Goal: Information Seeking & Learning: Learn about a topic

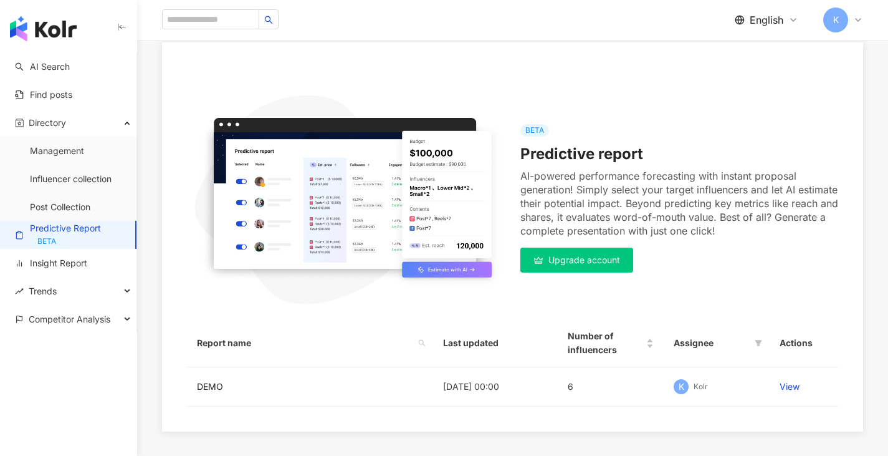
scroll to position [101, 0]
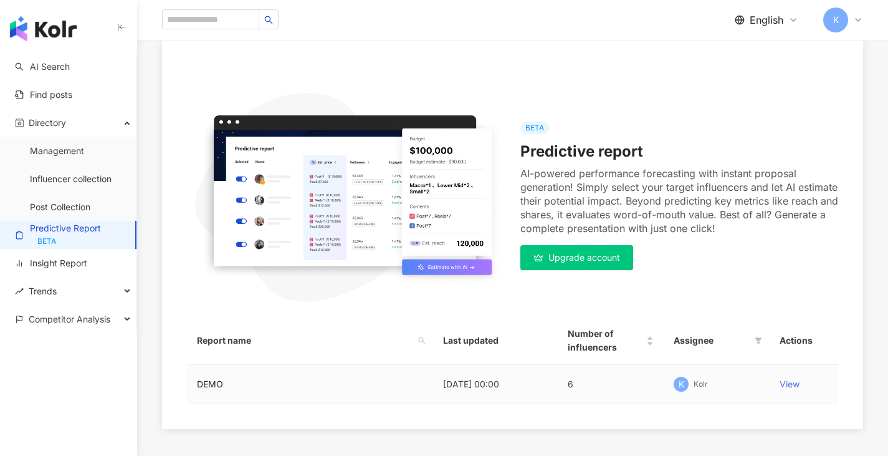
click at [785, 383] on link "View" at bounding box center [790, 383] width 20 height 11
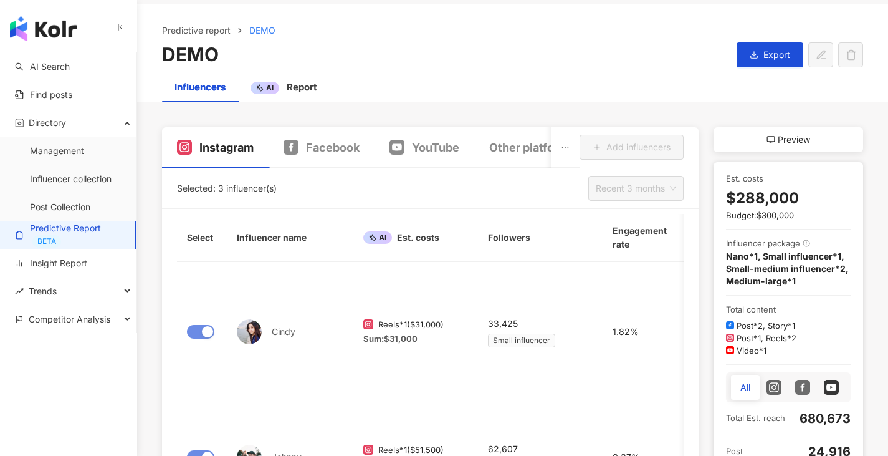
scroll to position [102, 0]
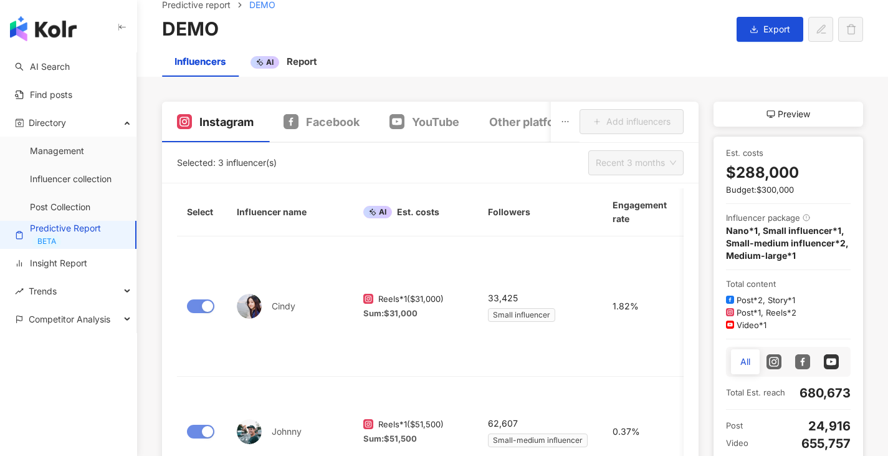
click at [381, 213] on div "AI" at bounding box center [377, 212] width 29 height 12
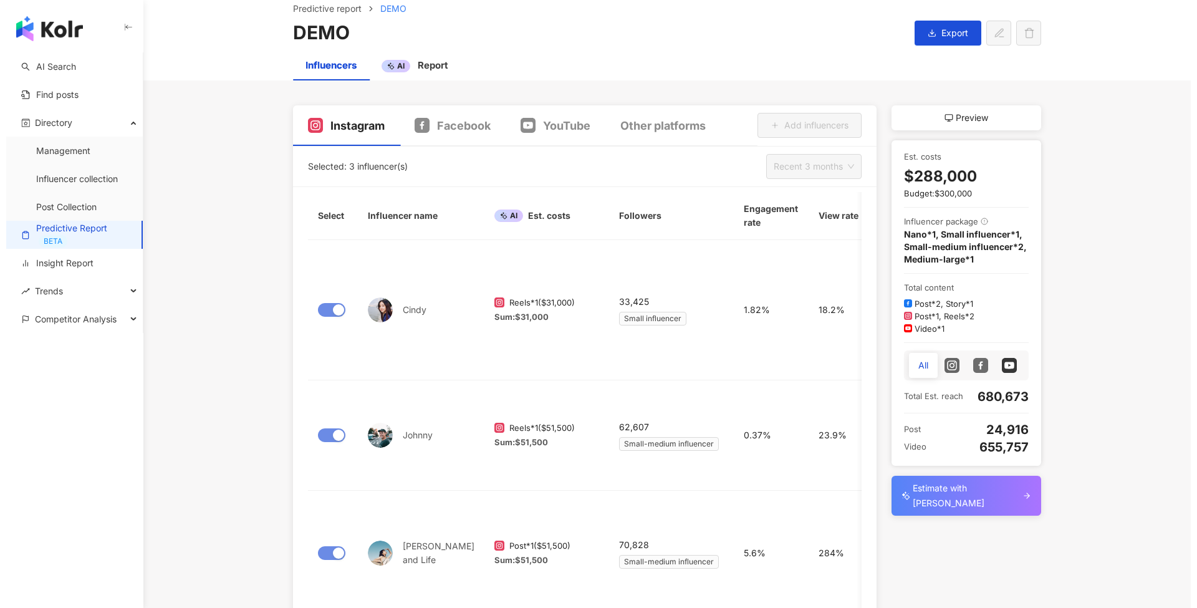
scroll to position [100, 0]
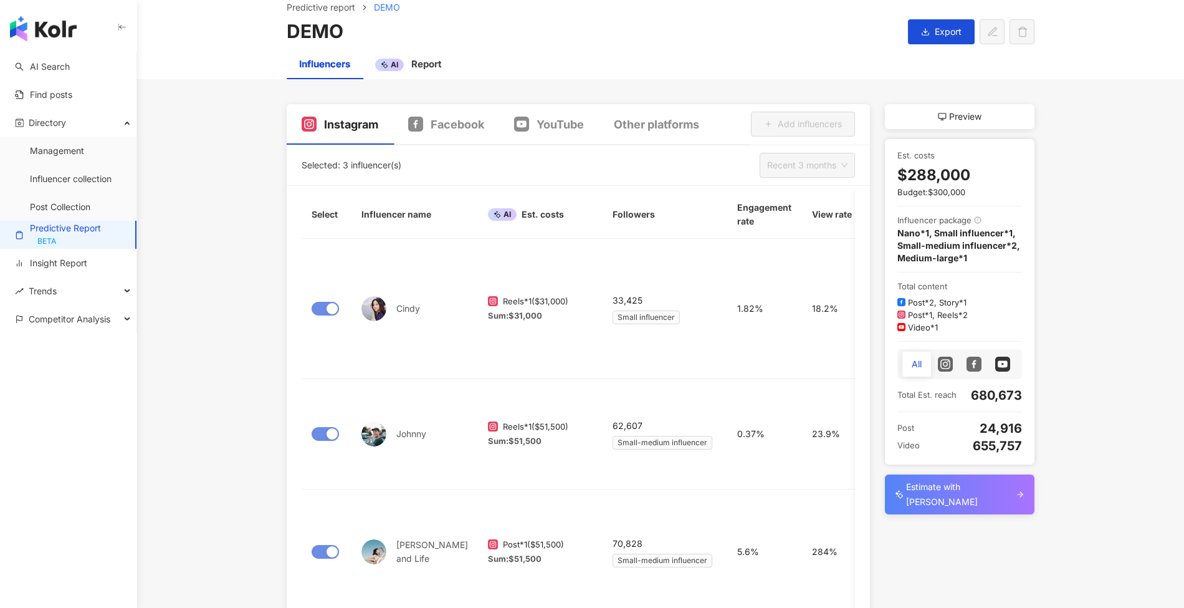
click at [888, 347] on div "Instagram Facebook YouTube Other platforms Add influencers Selected: 3 influenc…" at bounding box center [661, 381] width 798 height 555
click at [888, 109] on span "Preview" at bounding box center [965, 116] width 32 height 15
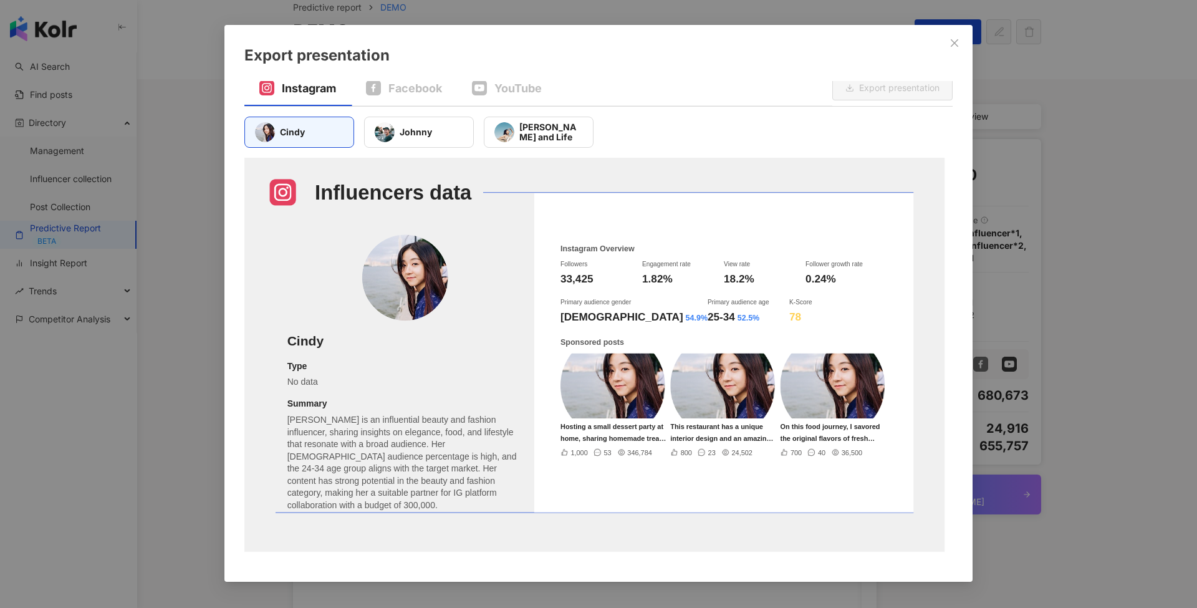
scroll to position [0, 0]
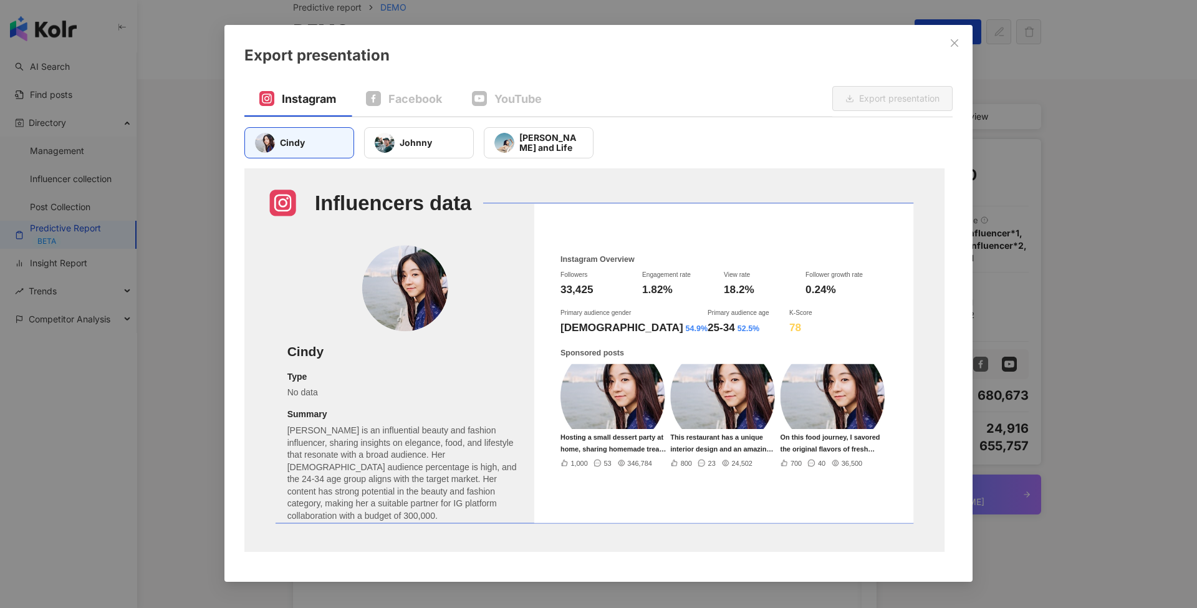
click at [444, 156] on div "Johnny" at bounding box center [419, 142] width 110 height 31
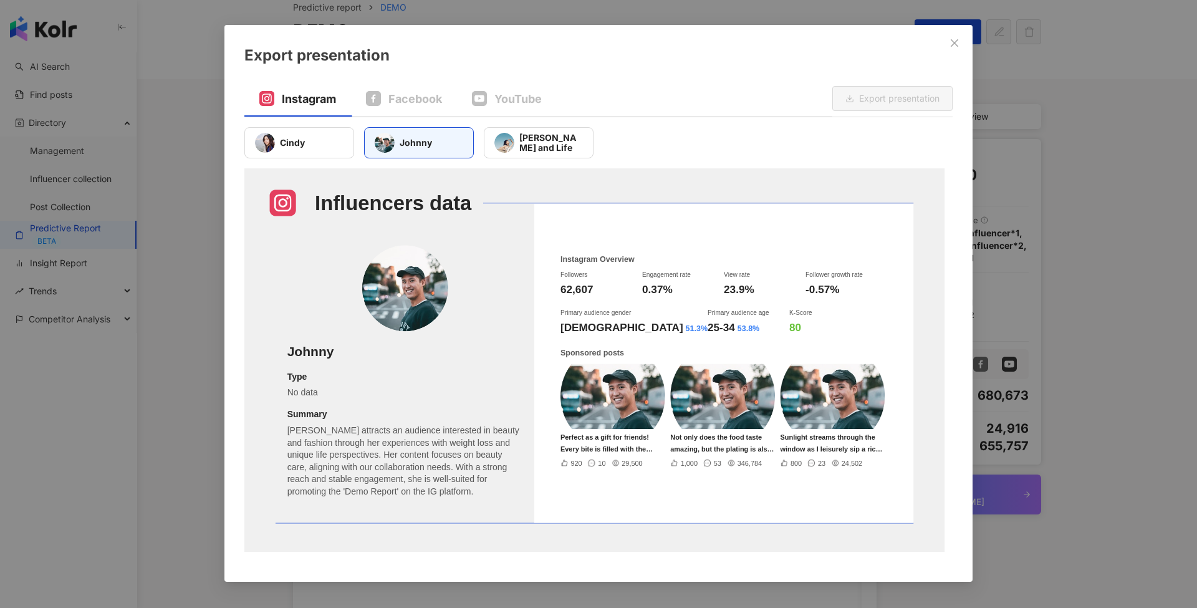
drag, startPoint x: 558, startPoint y: 129, endPoint x: 524, endPoint y: 141, distance: 36.3
click at [558, 129] on div "John and Life" at bounding box center [539, 142] width 110 height 31
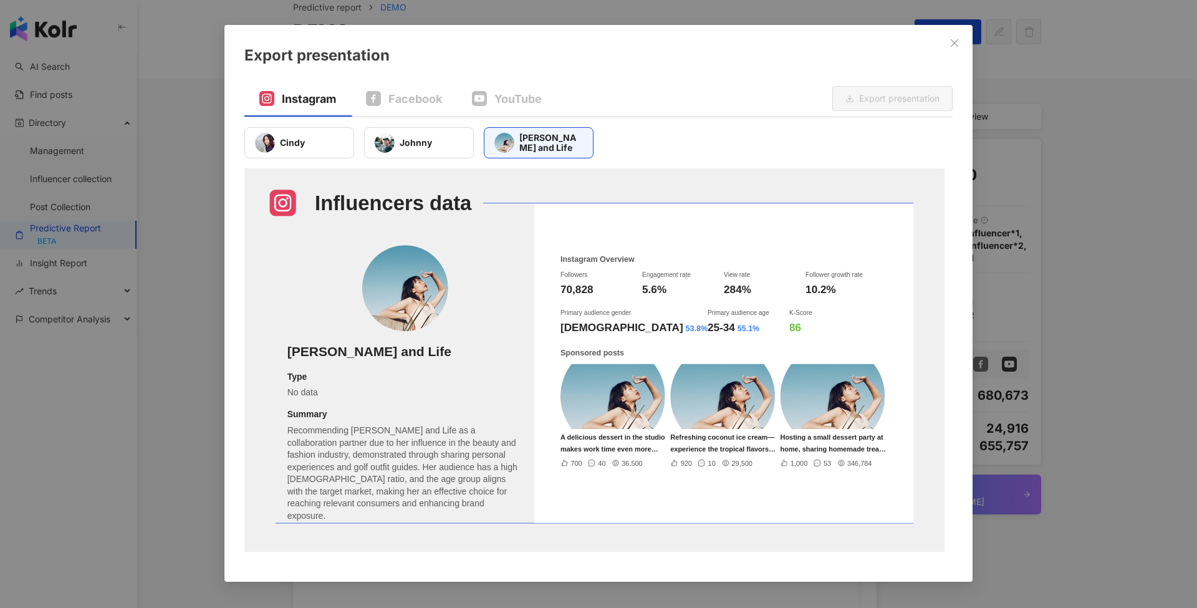
click at [304, 153] on div "Cindy" at bounding box center [299, 142] width 110 height 31
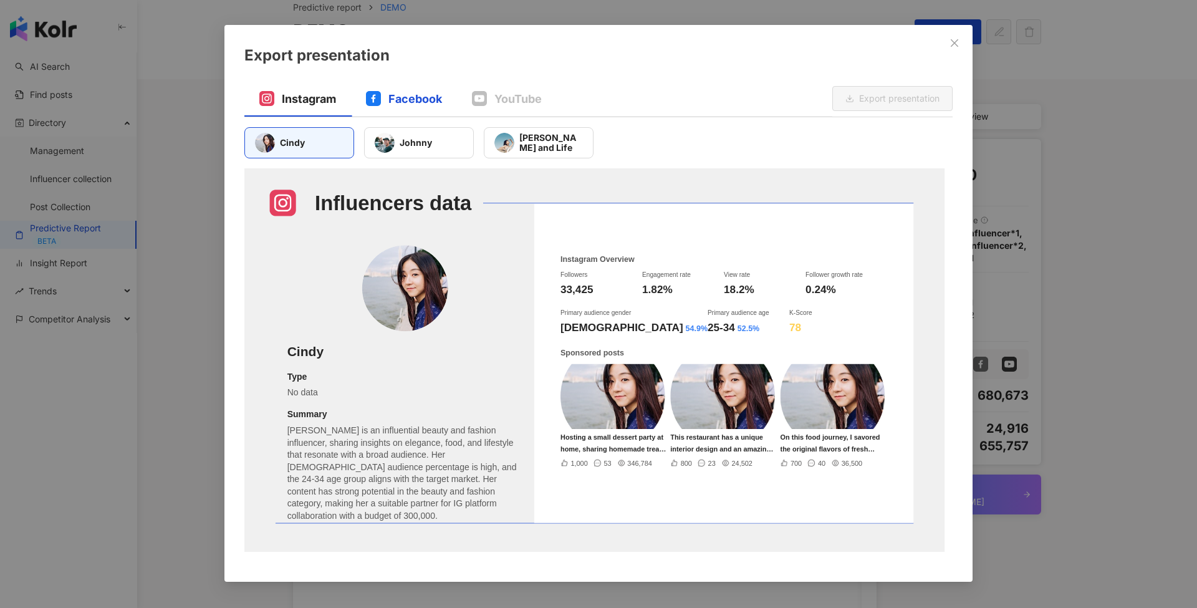
click at [411, 103] on span "Facebook" at bounding box center [415, 99] width 54 height 16
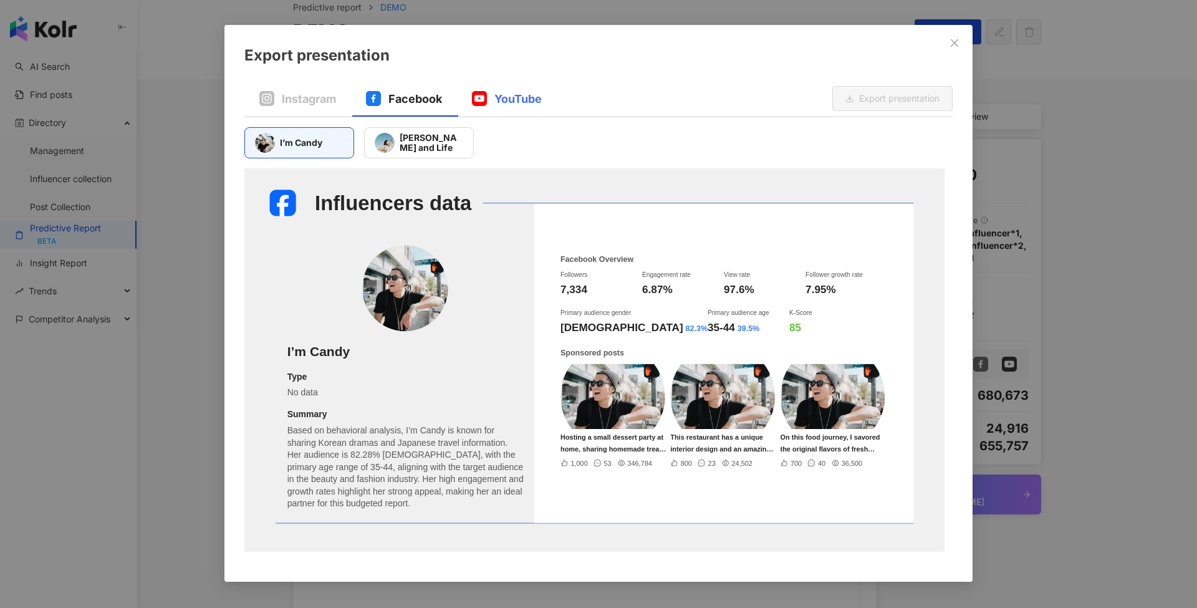
click at [494, 84] on div "YouTube" at bounding box center [507, 99] width 100 height 36
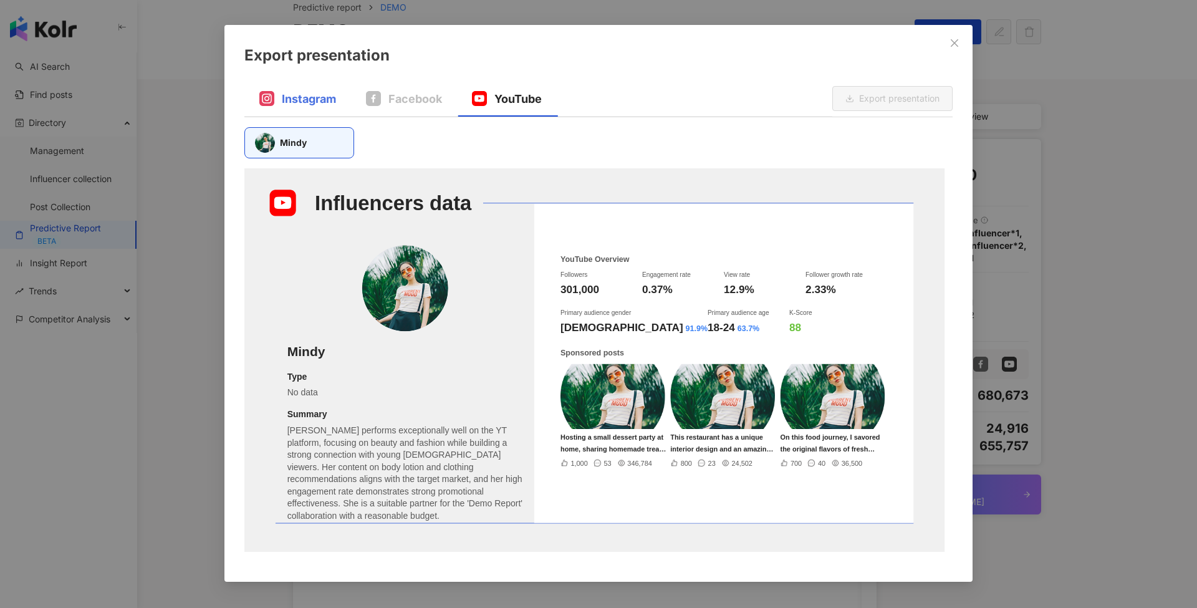
click at [283, 107] on div "Instagram" at bounding box center [297, 99] width 107 height 36
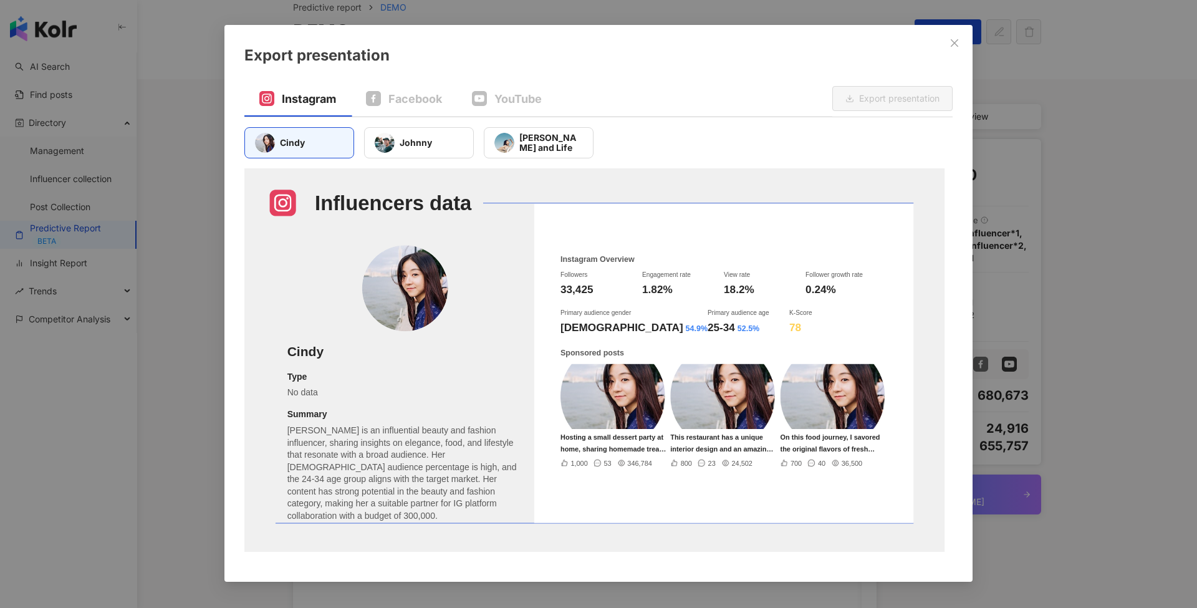
click at [888, 216] on div "Export presentation Instagram Facebook YouTube Export presentation Cindy Johnny…" at bounding box center [598, 304] width 1197 height 608
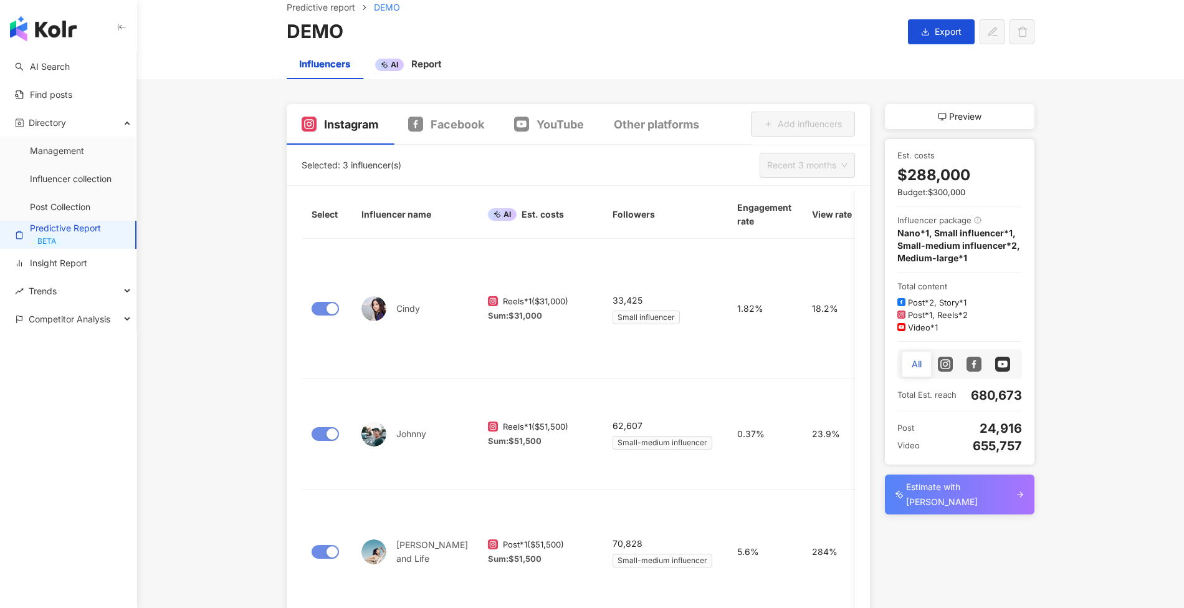
click at [888, 218] on main "Predictive report DEMO DEMO Export Influencers AI Report Instagram Facebook You…" at bounding box center [660, 320] width 1047 height 679
drag, startPoint x: 1078, startPoint y: 254, endPoint x: 1012, endPoint y: 186, distance: 95.2
click at [888, 254] on main "Predictive report DEMO DEMO Export Influencers AI Report Instagram Facebook You…" at bounding box center [660, 320] width 1047 height 679
click at [888, 117] on span "Preview" at bounding box center [965, 116] width 32 height 15
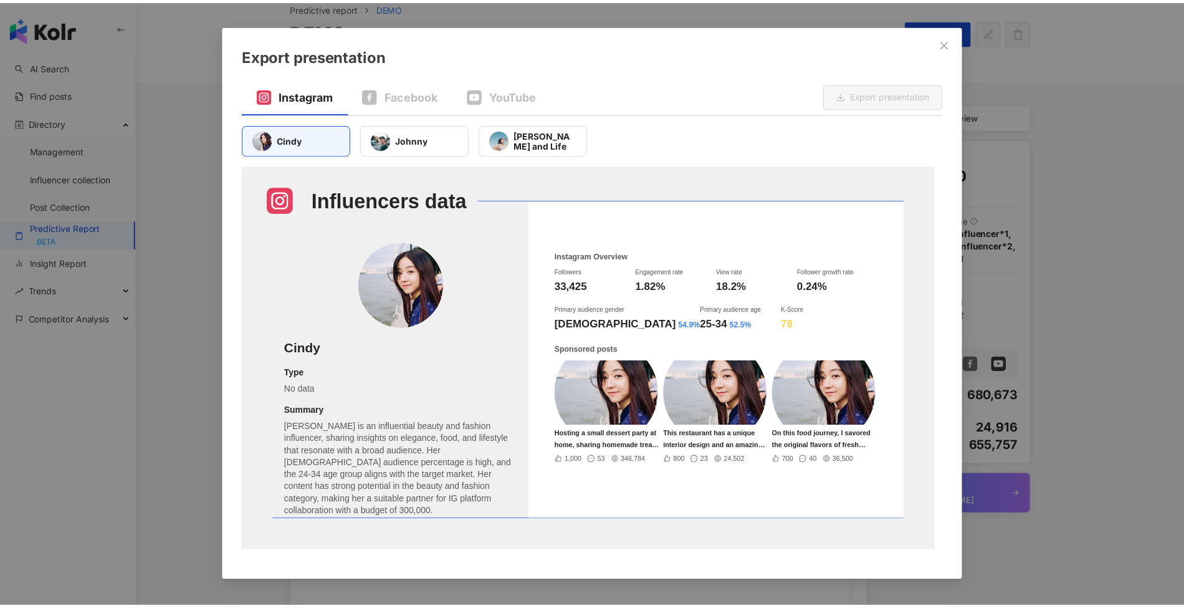
scroll to position [10, 0]
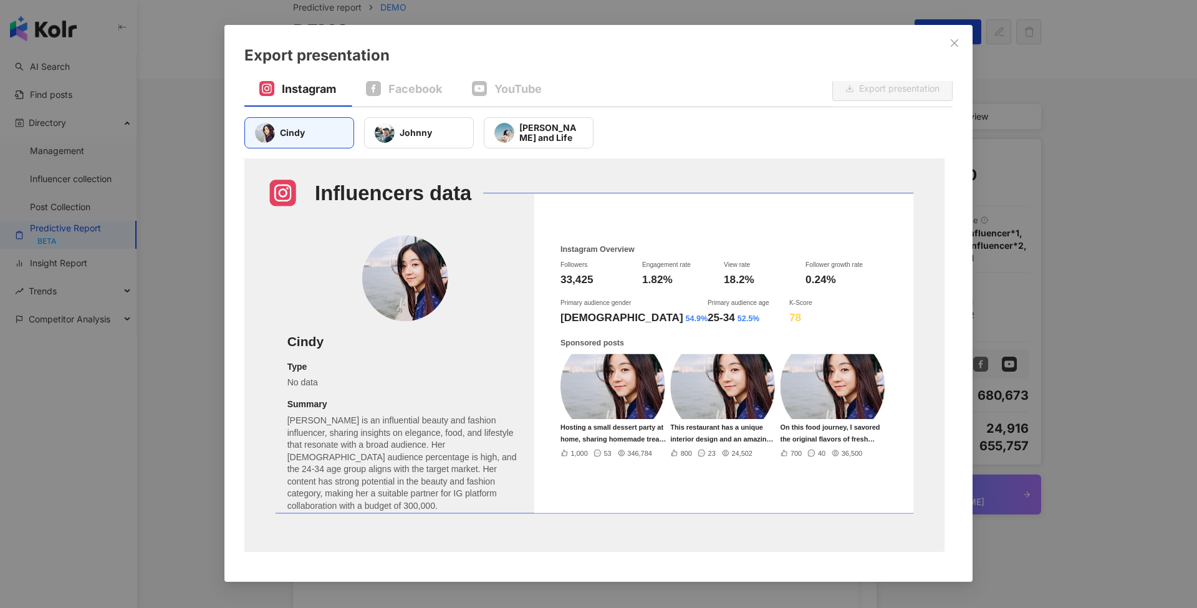
click at [888, 175] on div "Export presentation Instagram Facebook YouTube Export presentation Cindy Johnny…" at bounding box center [598, 304] width 1197 height 608
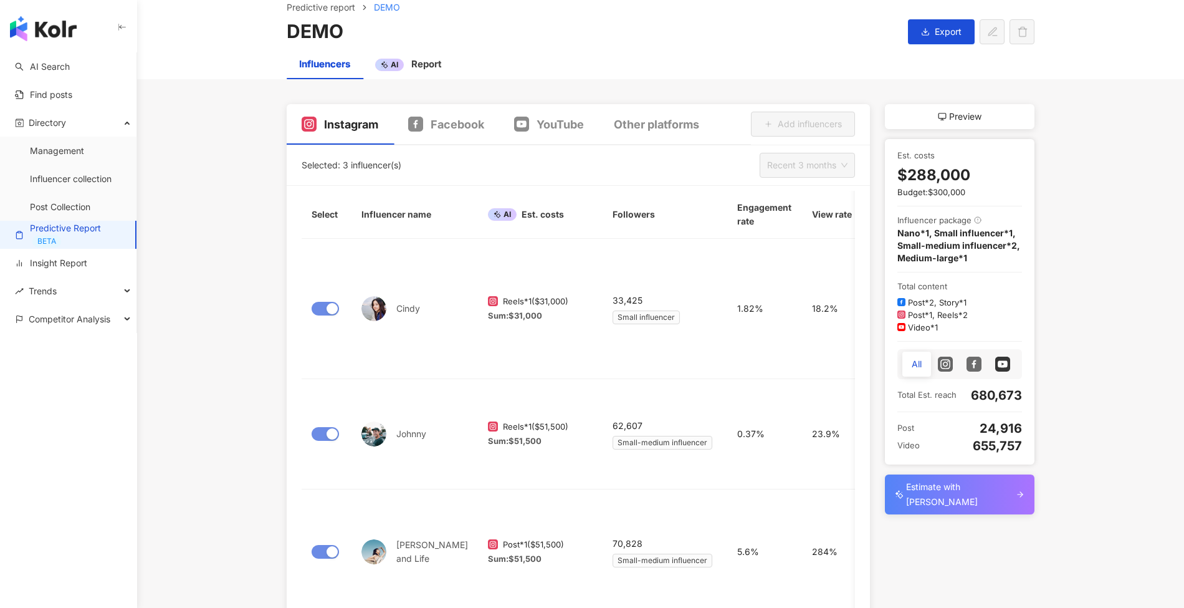
click at [888, 160] on main "Predictive report DEMO DEMO Export Influencers AI Report Instagram Facebook You…" at bounding box center [660, 320] width 1047 height 679
click at [669, 125] on div "Other platforms" at bounding box center [656, 125] width 85 height 16
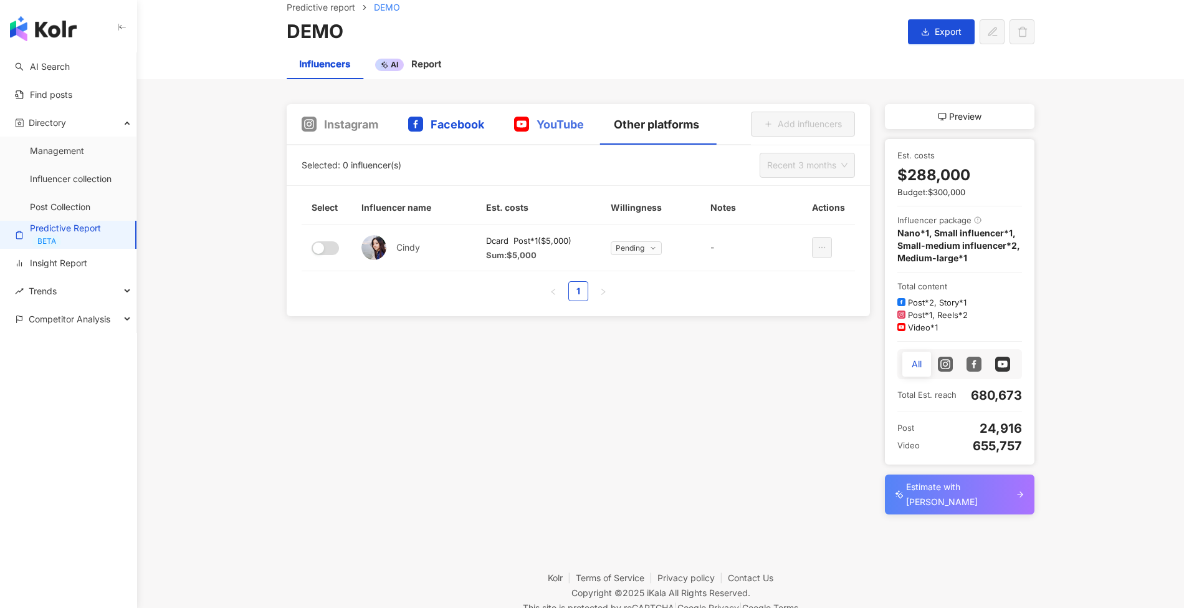
click at [459, 125] on span "Facebook" at bounding box center [458, 125] width 54 height 16
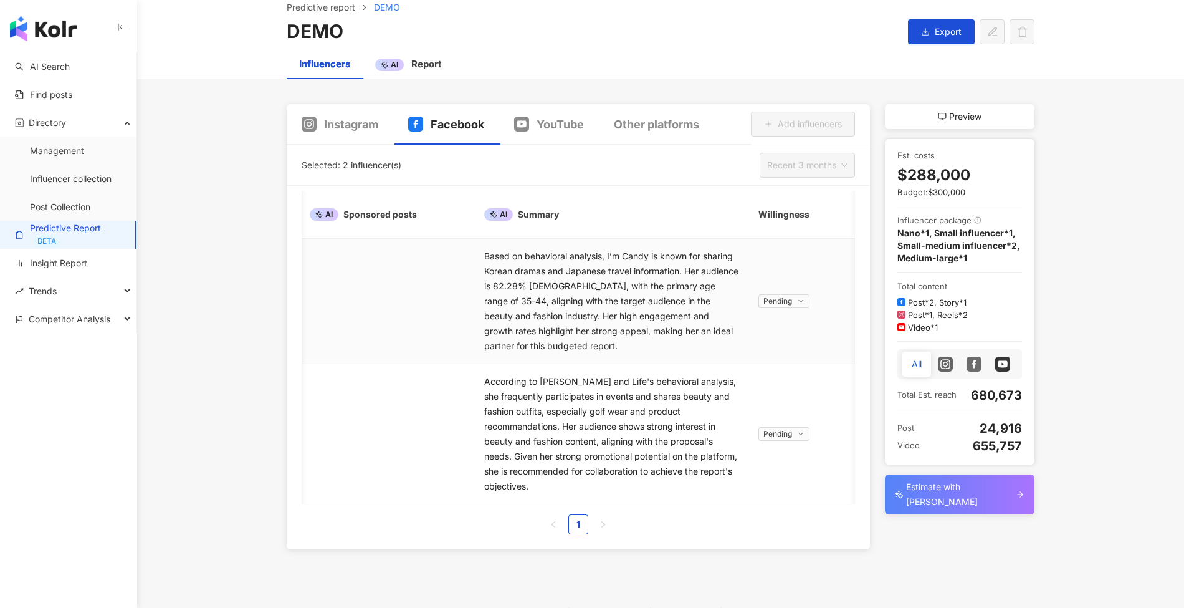
scroll to position [0, 960]
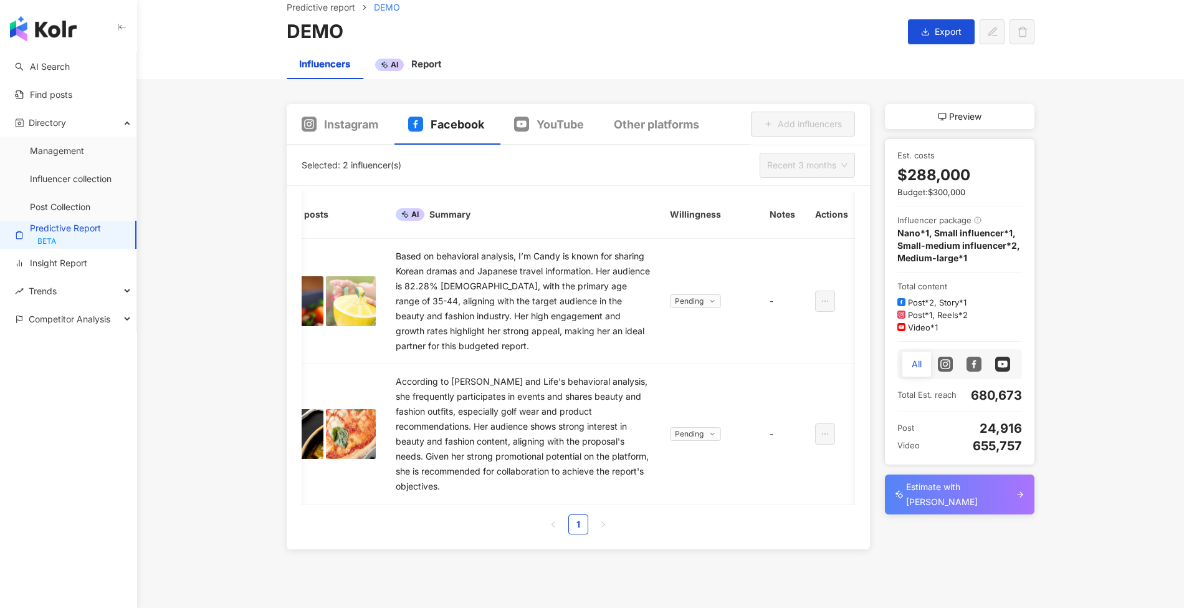
click at [888, 257] on html "AI Search Find posts Directory Management Influencer collection Post Collection…" at bounding box center [592, 204] width 1184 height 608
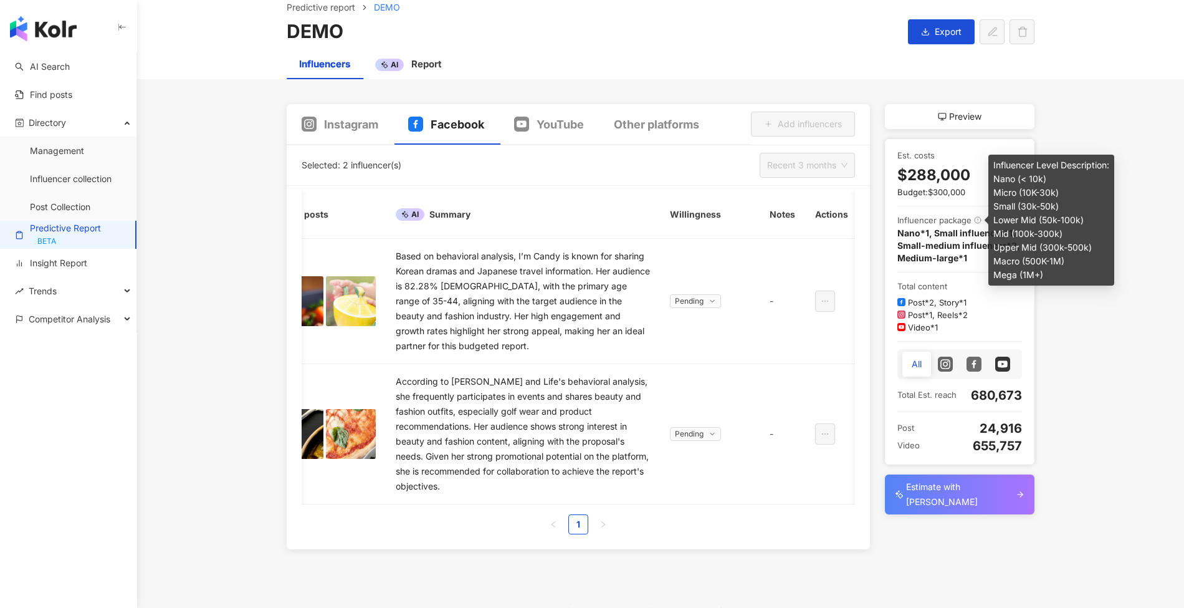
click at [888, 221] on icon at bounding box center [977, 219] width 7 height 7
click at [888, 337] on main "Predictive report DEMO DEMO Export Influencers AI Report Instagram Facebook You…" at bounding box center [660, 265] width 1047 height 568
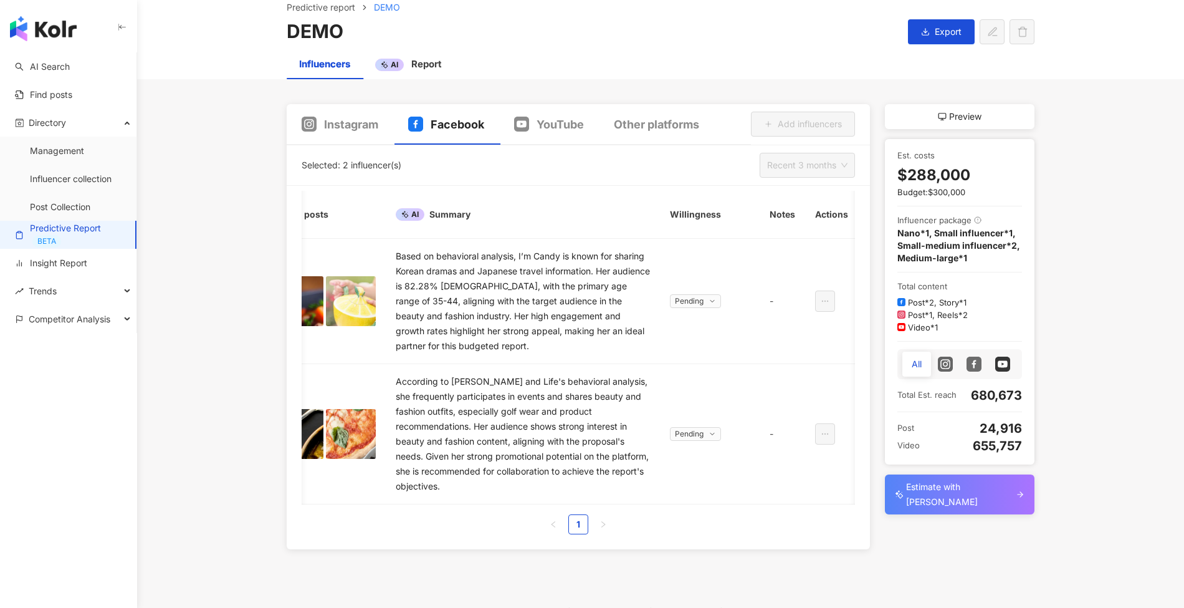
click at [888, 363] on rect at bounding box center [946, 363] width 12 height 11
click at [888, 363] on div at bounding box center [974, 364] width 29 height 25
click at [888, 363] on icon at bounding box center [1002, 363] width 15 height 15
click at [888, 363] on div "All" at bounding box center [916, 364] width 29 height 25
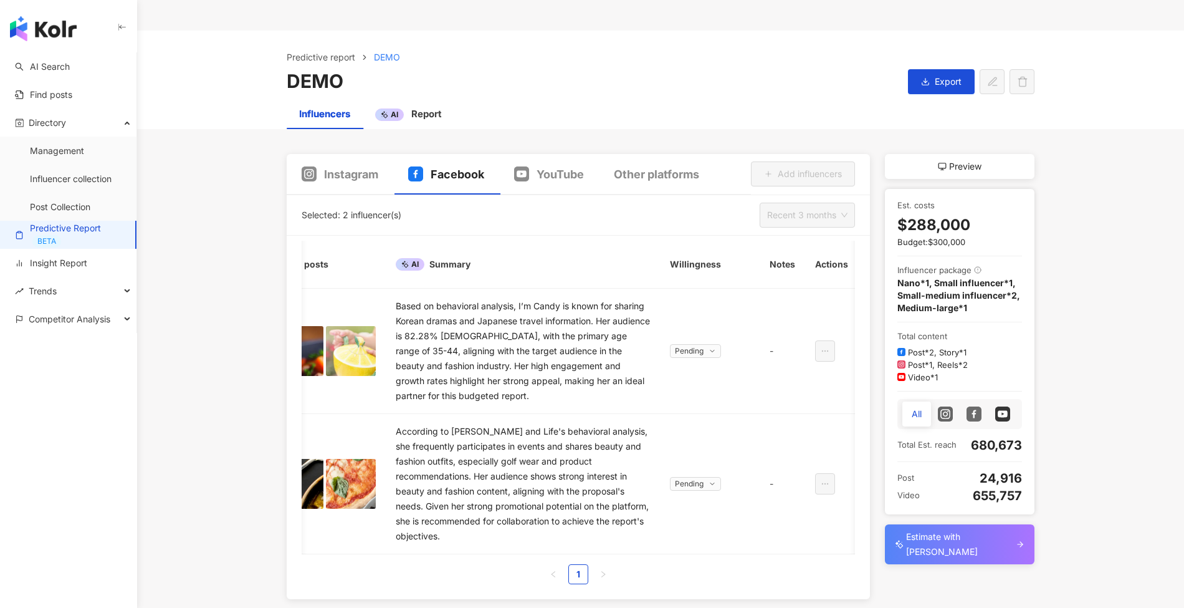
scroll to position [0, 0]
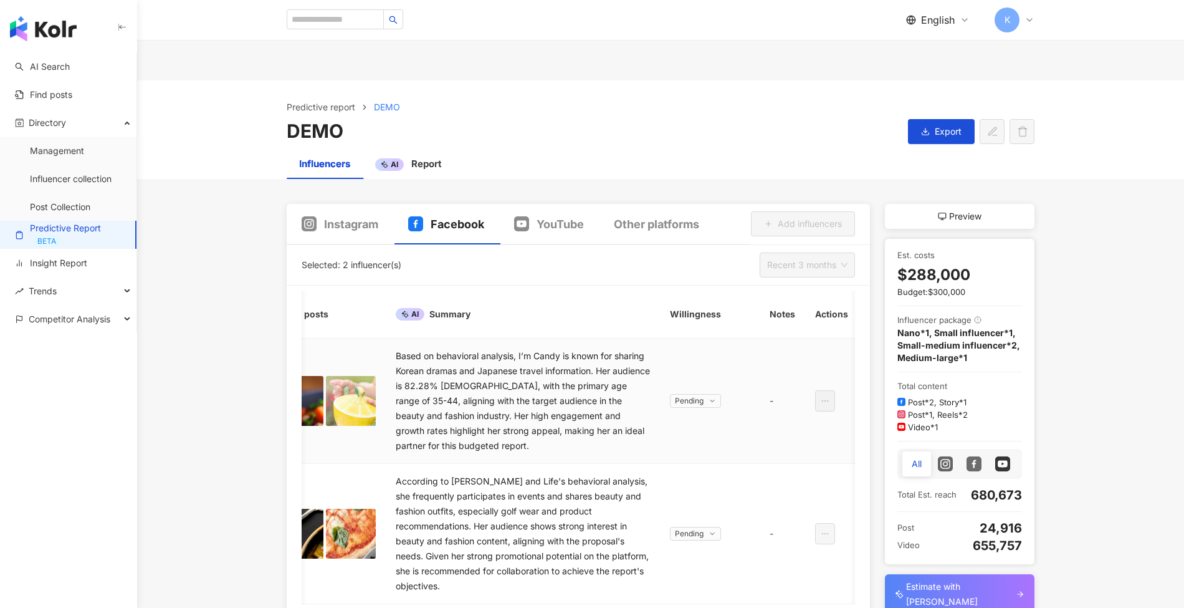
click at [714, 396] on span "Pending" at bounding box center [695, 401] width 51 height 14
click at [712, 401] on icon at bounding box center [712, 400] width 7 height 7
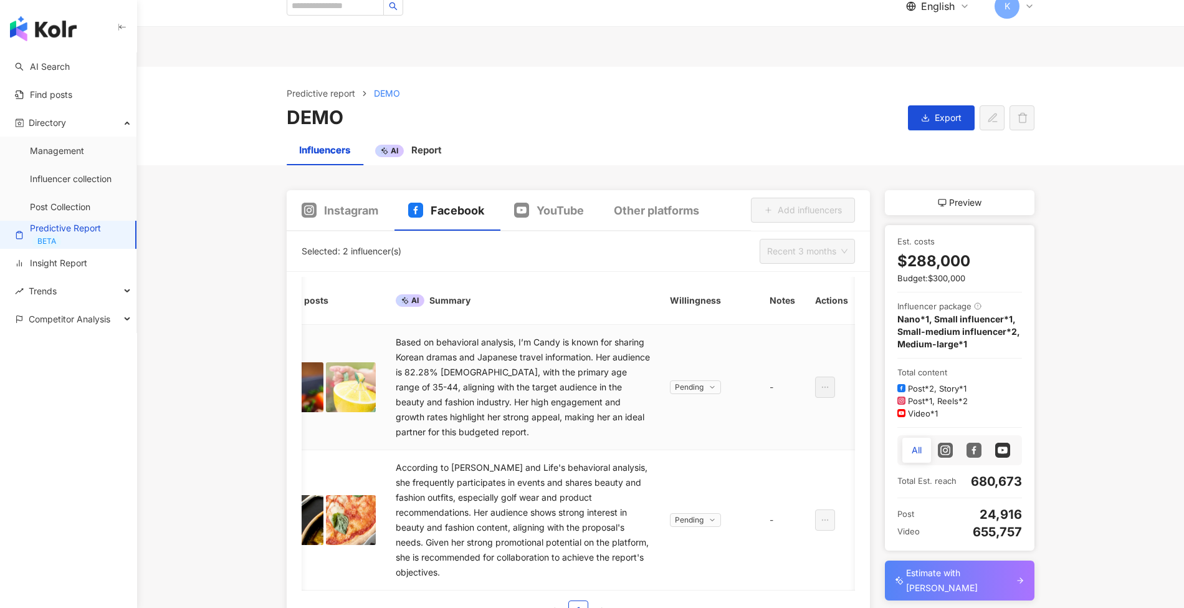
scroll to position [34, 0]
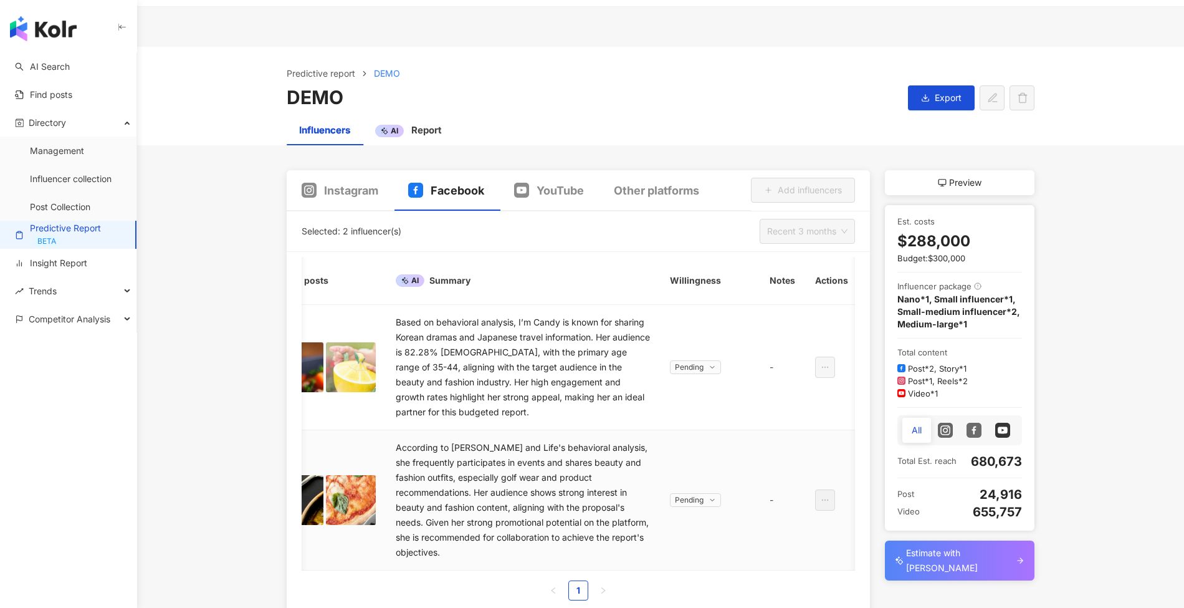
click at [712, 455] on icon at bounding box center [712, 499] width 7 height 7
click at [699, 455] on span "Pending" at bounding box center [689, 500] width 29 height 12
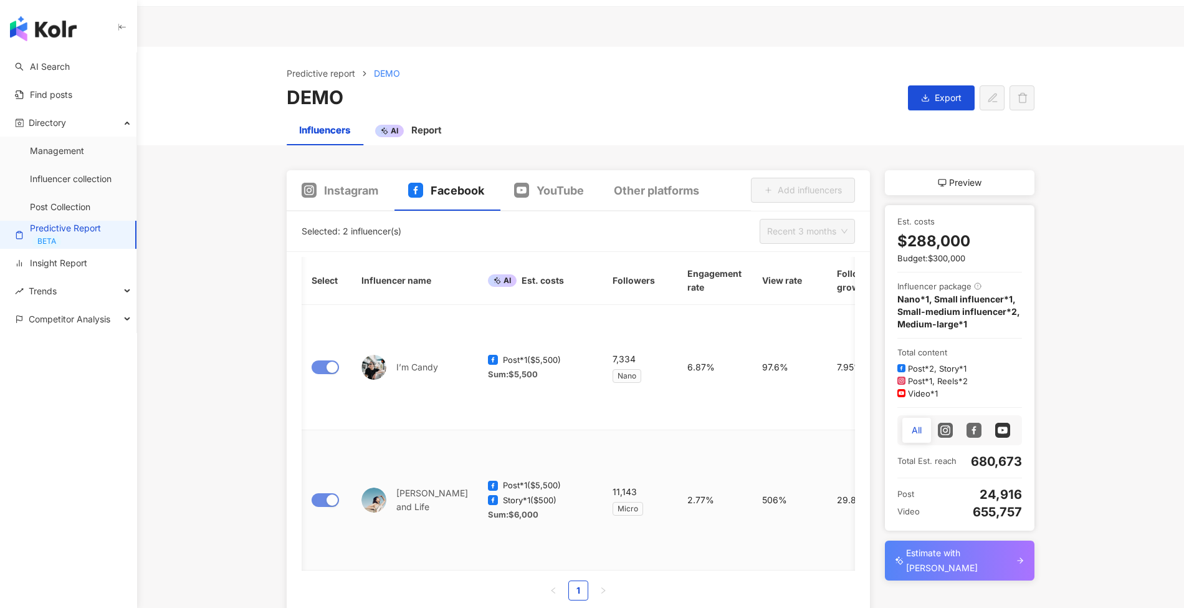
scroll to position [0, 960]
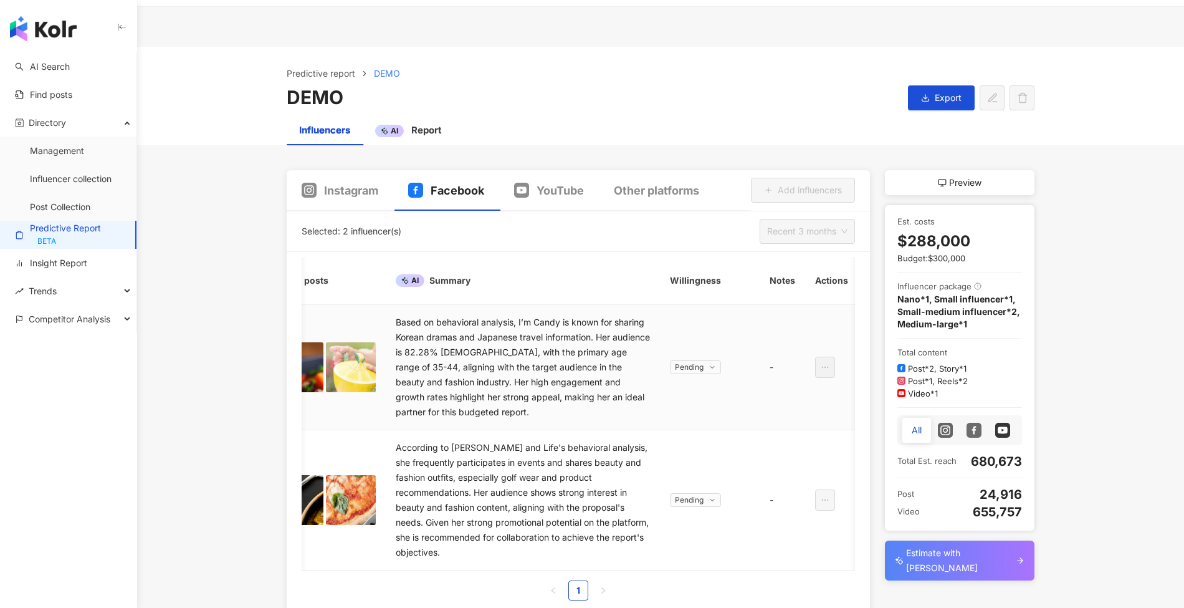
click at [709, 368] on icon at bounding box center [712, 366] width 7 height 7
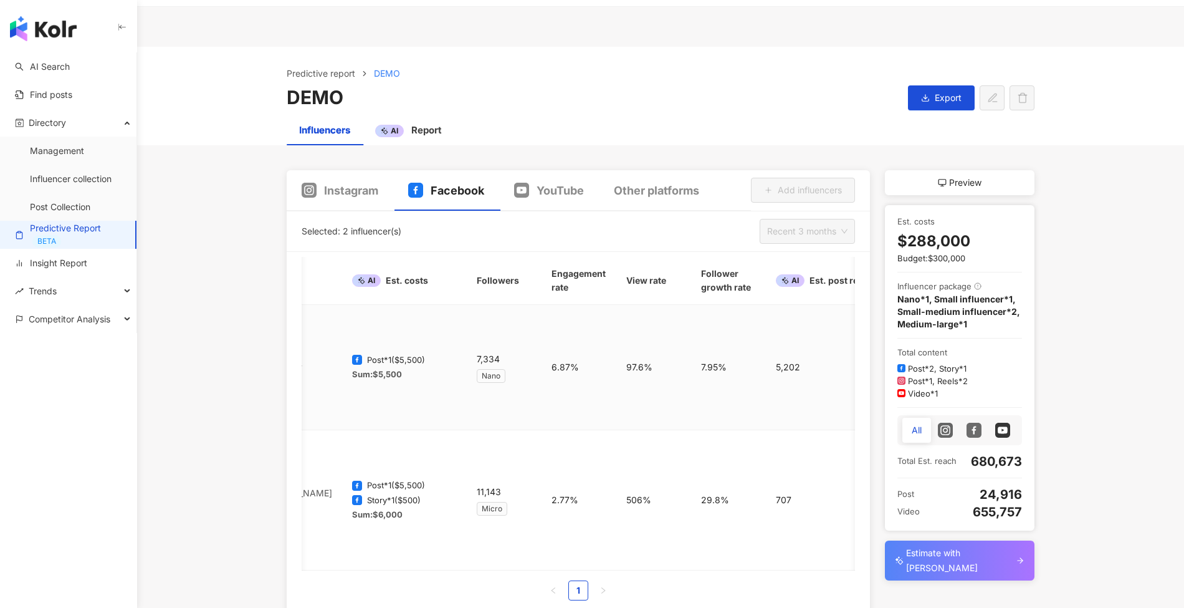
scroll to position [0, 191]
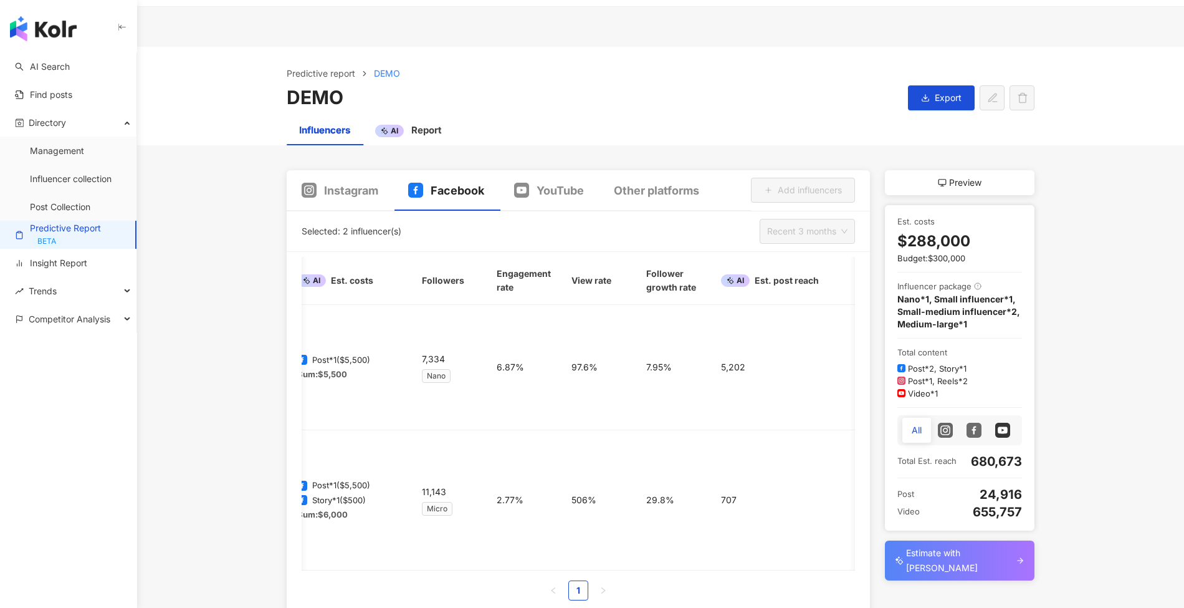
click at [888, 267] on main "Predictive report DEMO DEMO Export Influencers AI Report Instagram Facebook You…" at bounding box center [660, 331] width 1047 height 568
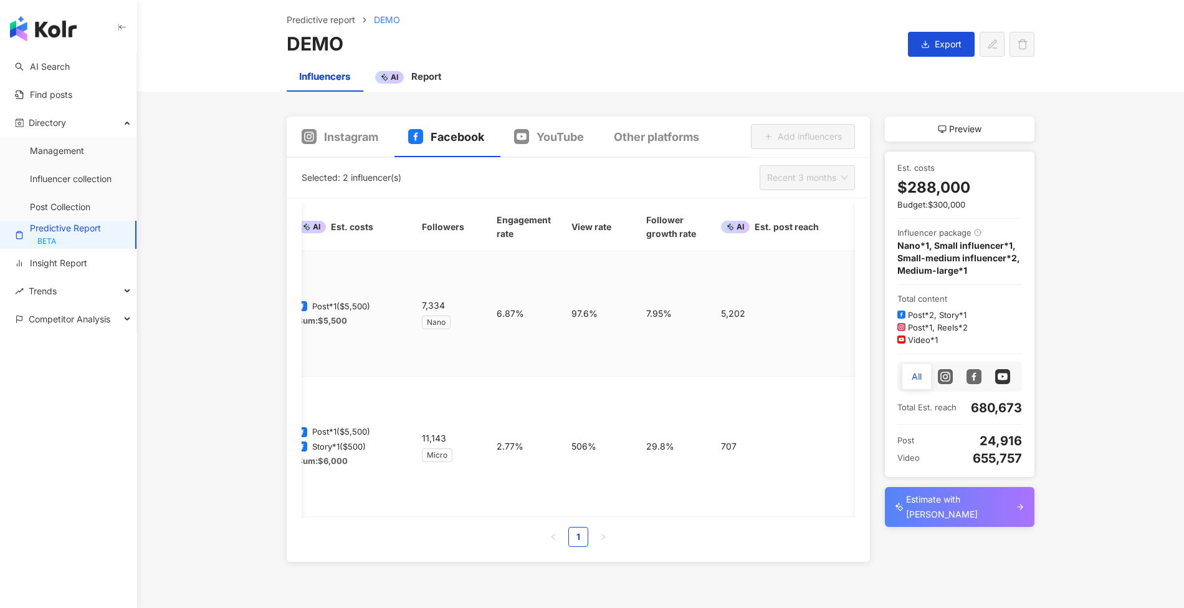
scroll to position [0, 902]
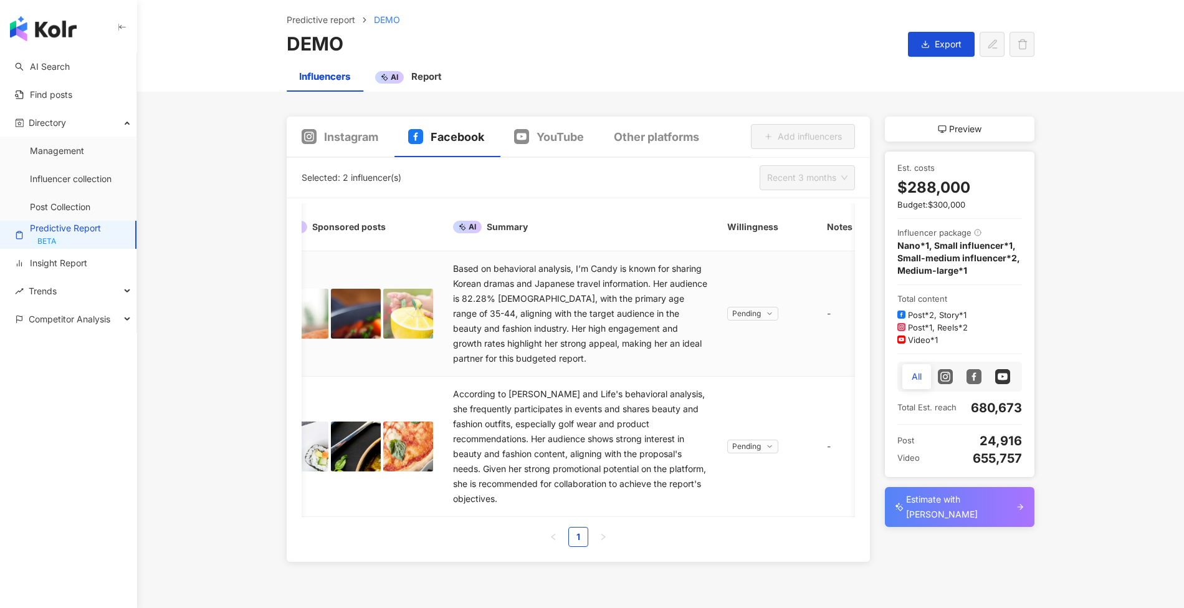
click at [766, 316] on icon at bounding box center [769, 313] width 7 height 7
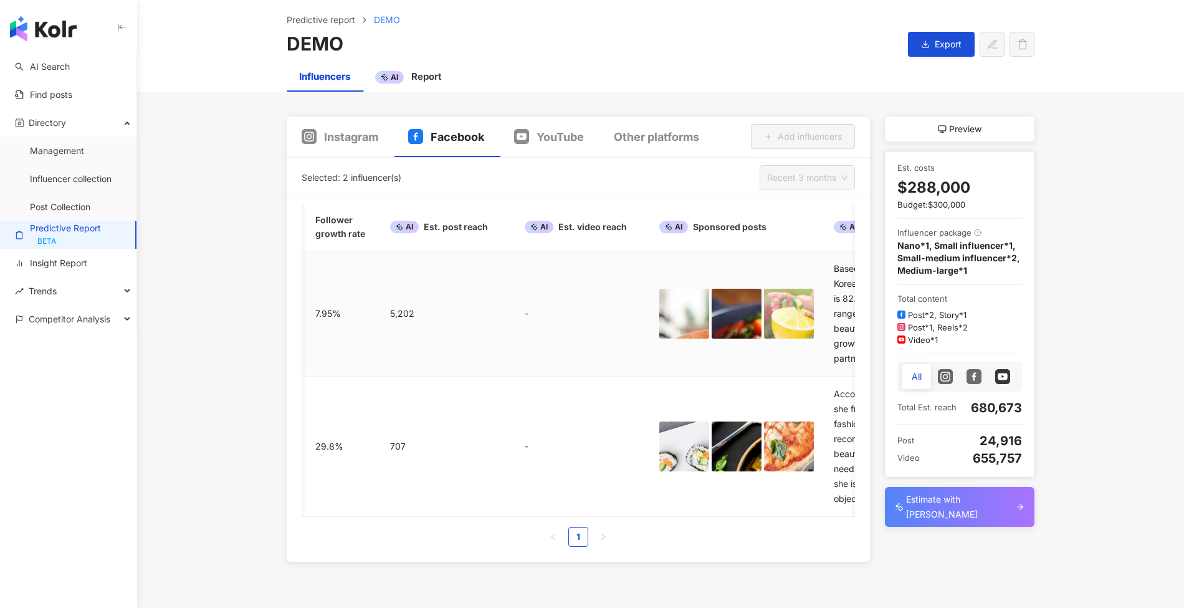
scroll to position [0, 521]
drag, startPoint x: 356, startPoint y: 127, endPoint x: 370, endPoint y: 130, distance: 14.2
click at [356, 126] on div "Instagram" at bounding box center [340, 137] width 107 height 41
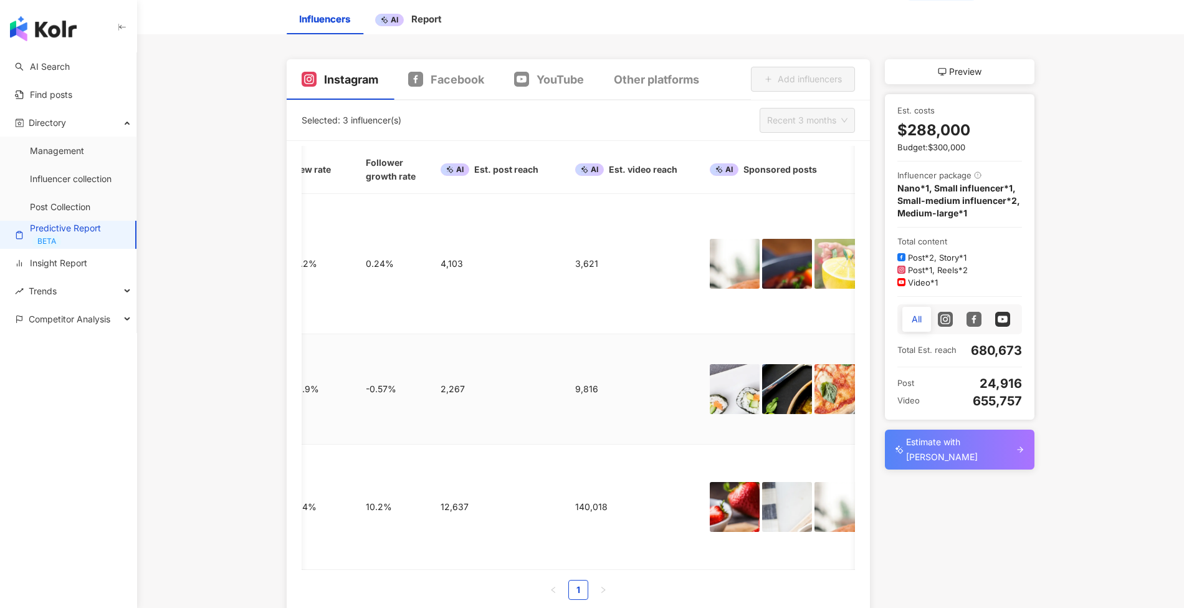
scroll to position [0, 1008]
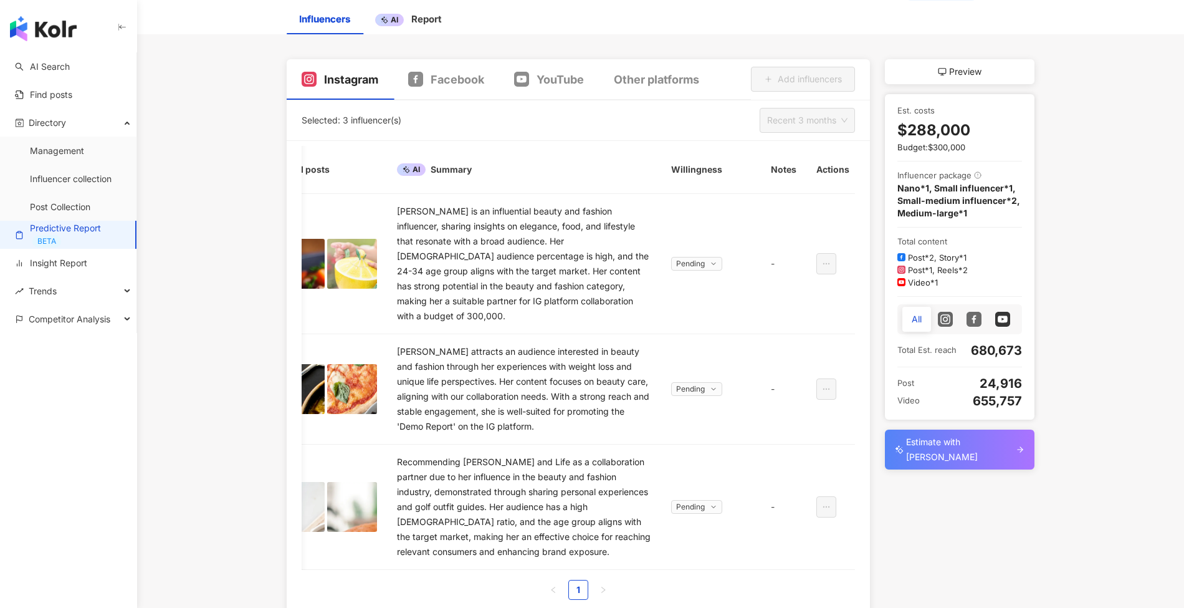
click at [888, 455] on div "Instagram Facebook YouTube Other platforms Add influencers Selected: 3 influenc…" at bounding box center [661, 336] width 748 height 555
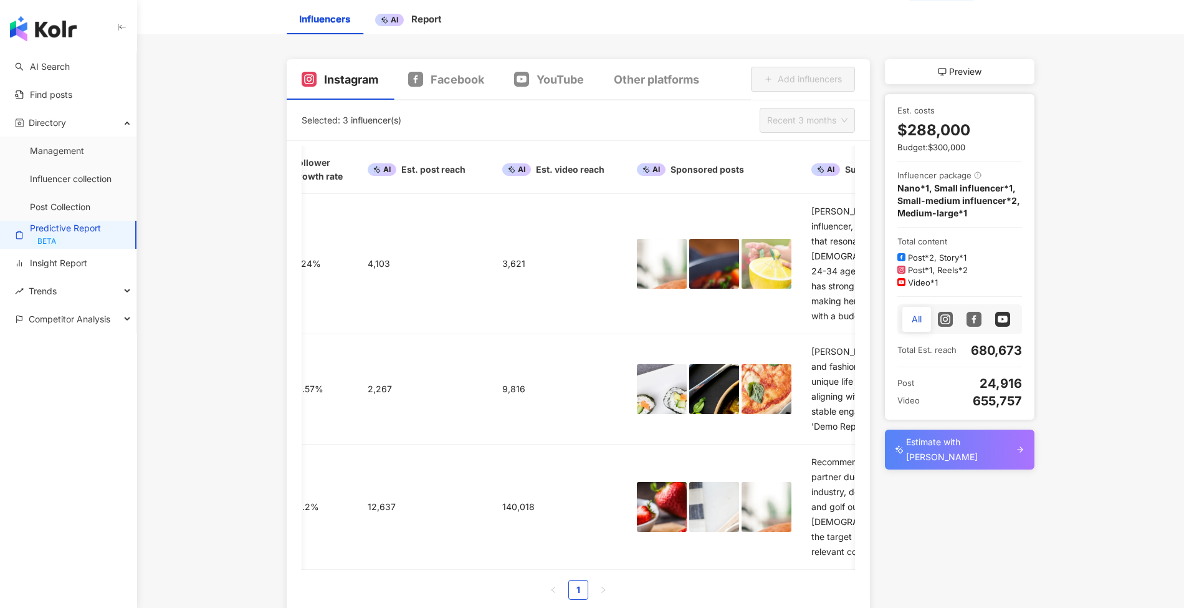
scroll to position [0, 593]
click at [236, 229] on main "Predictive report DEMO DEMO Export Influencers AI Report Instagram Facebook You…" at bounding box center [660, 275] width 1047 height 679
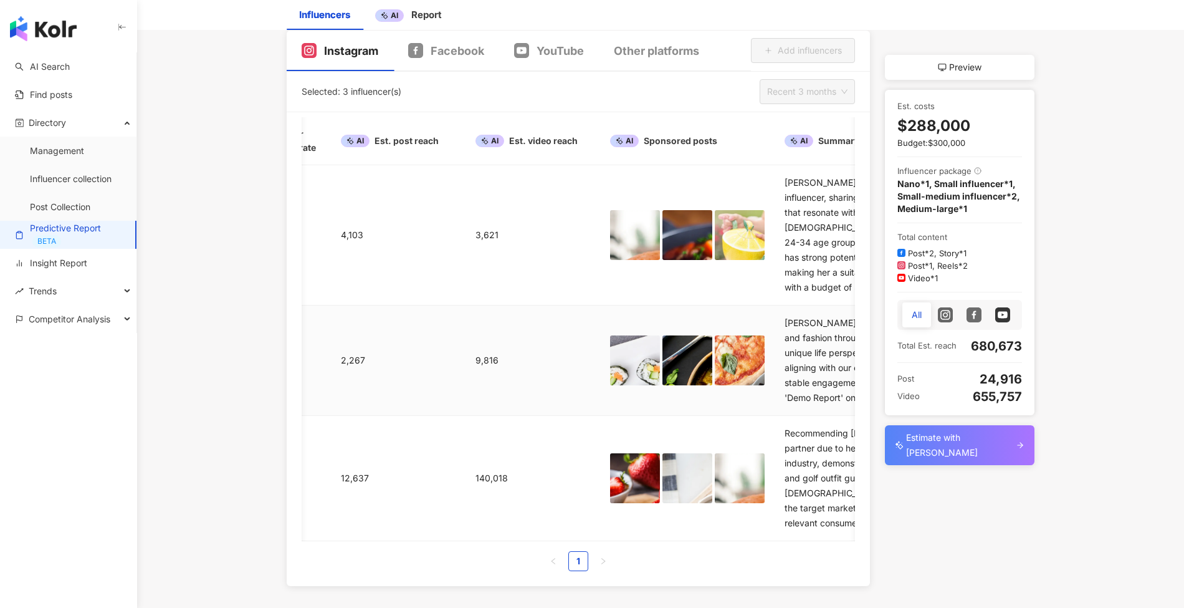
scroll to position [0, 1008]
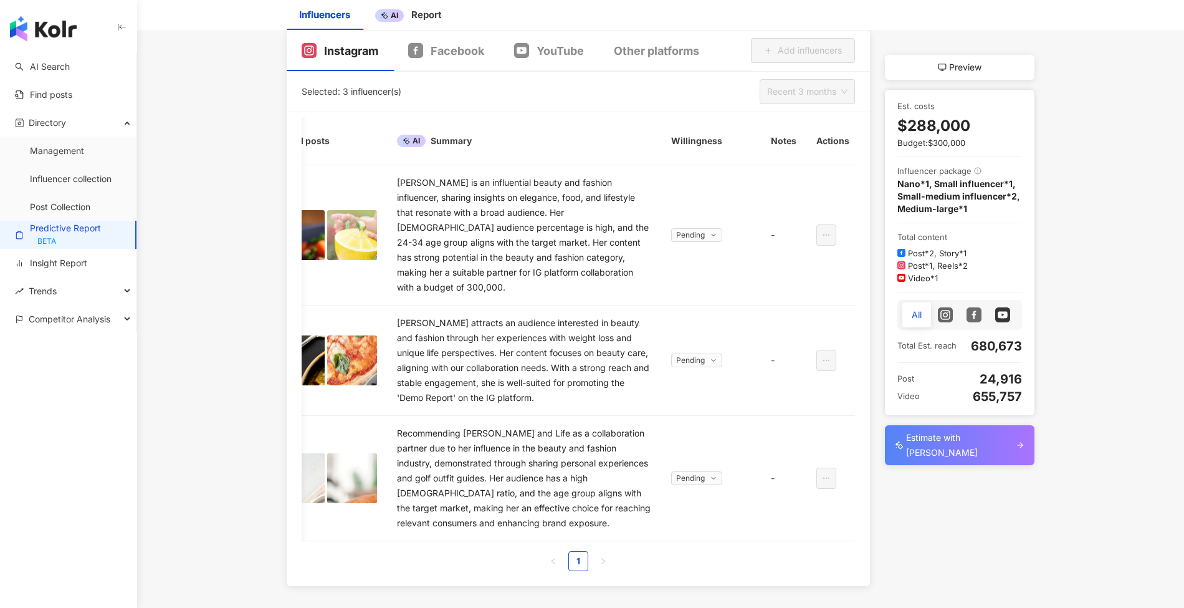
click at [888, 429] on div "Estimate with AI" at bounding box center [960, 445] width 150 height 40
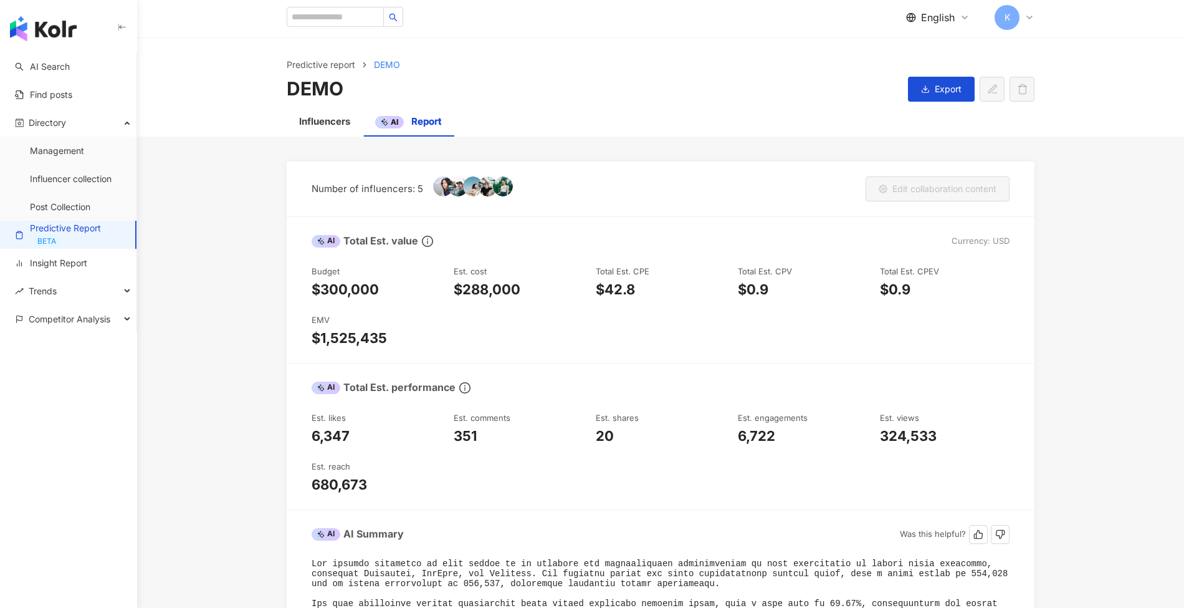
scroll to position [3, 0]
click at [320, 126] on div "Influencers" at bounding box center [324, 120] width 51 height 15
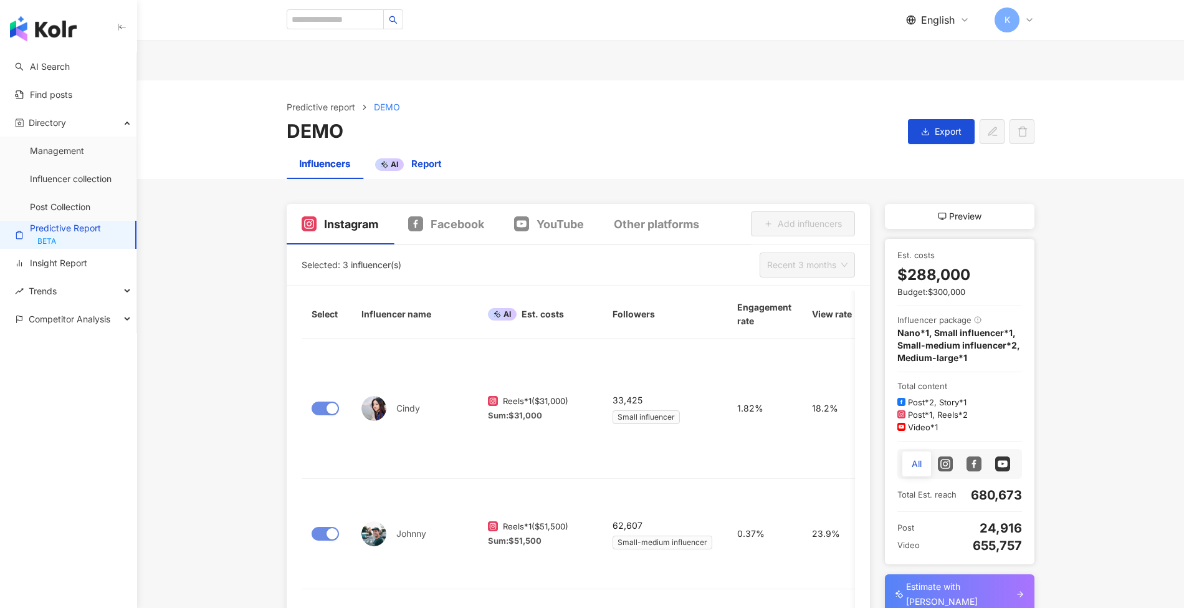
click at [403, 163] on div "AI" at bounding box center [389, 164] width 29 height 12
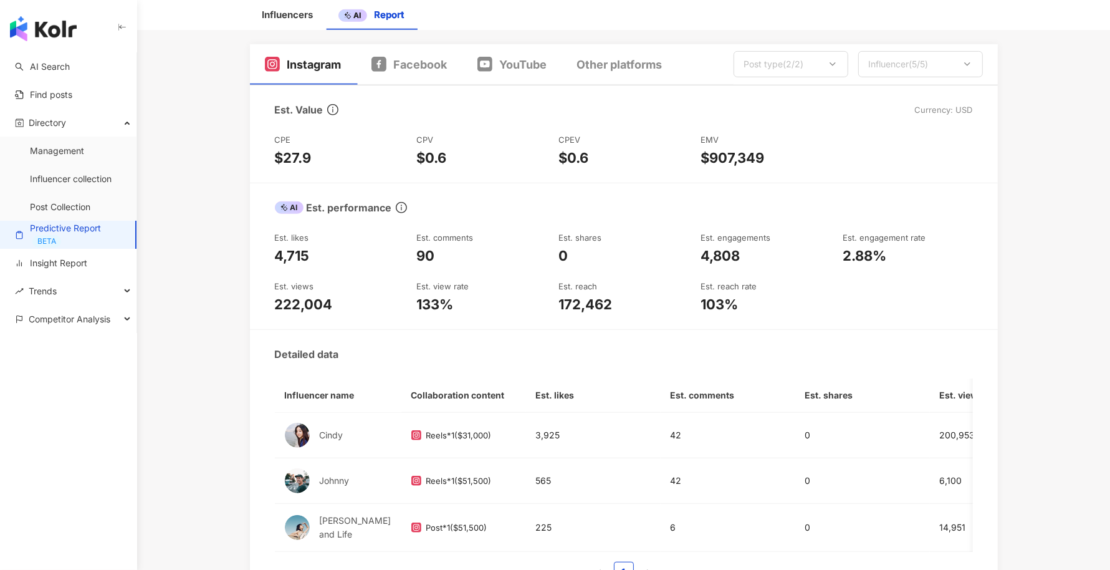
click at [888, 369] on main "Predictive report DEMO DEMO Export Influencers AI Report Number of influencers:…" at bounding box center [623, 71] width 973 height 1553
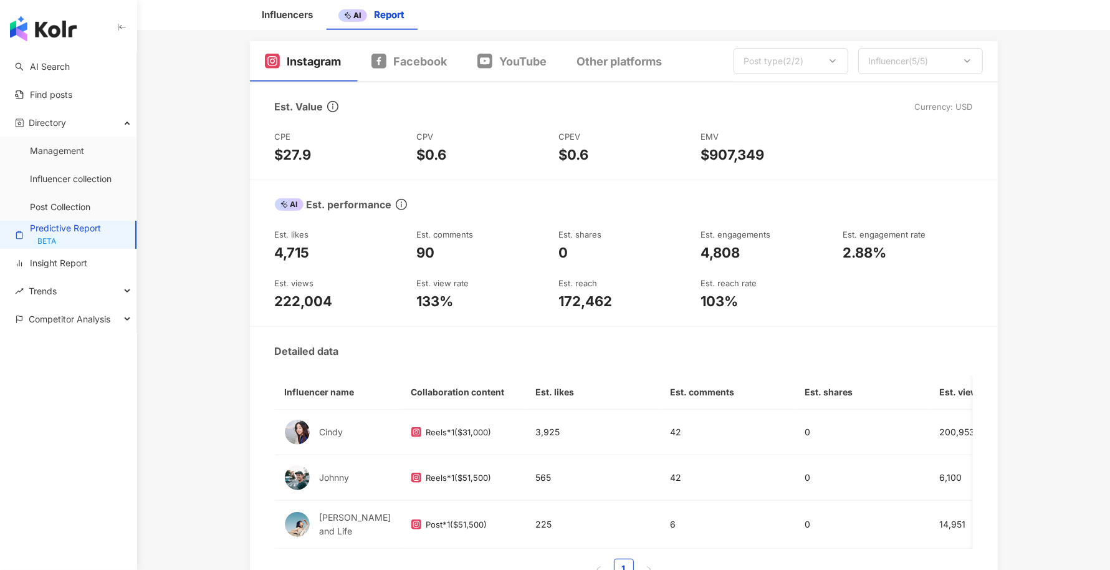
scroll to position [749, 0]
click at [537, 167] on div "Est. Value Currency: USD CPE $27.9 CPV $0.6 CPEV $0.6 EMV $907,349 AI Est. perf…" at bounding box center [624, 204] width 748 height 214
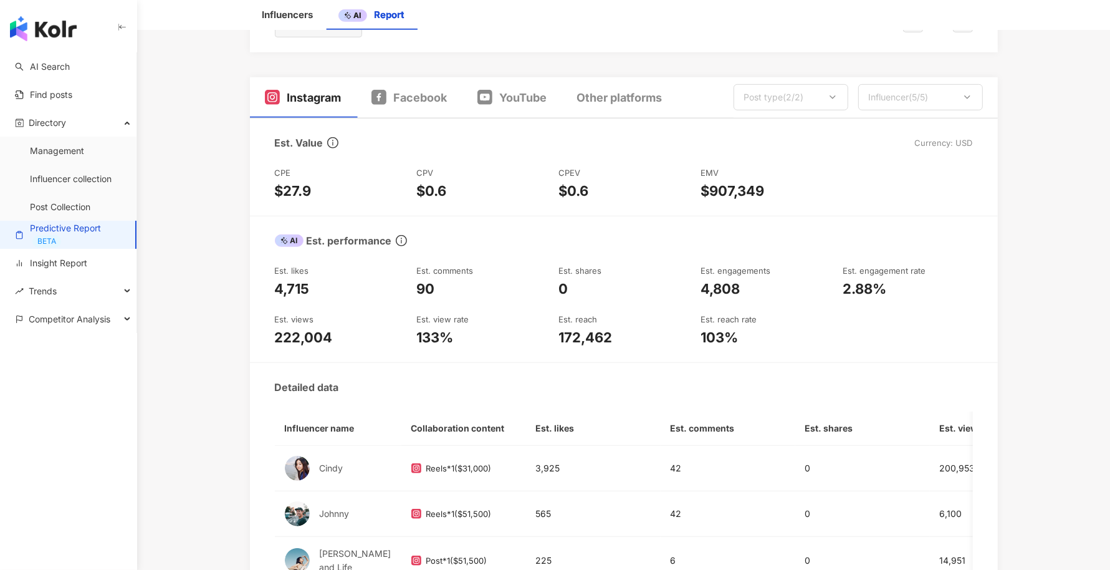
click at [888, 100] on icon at bounding box center [967, 97] width 10 height 10
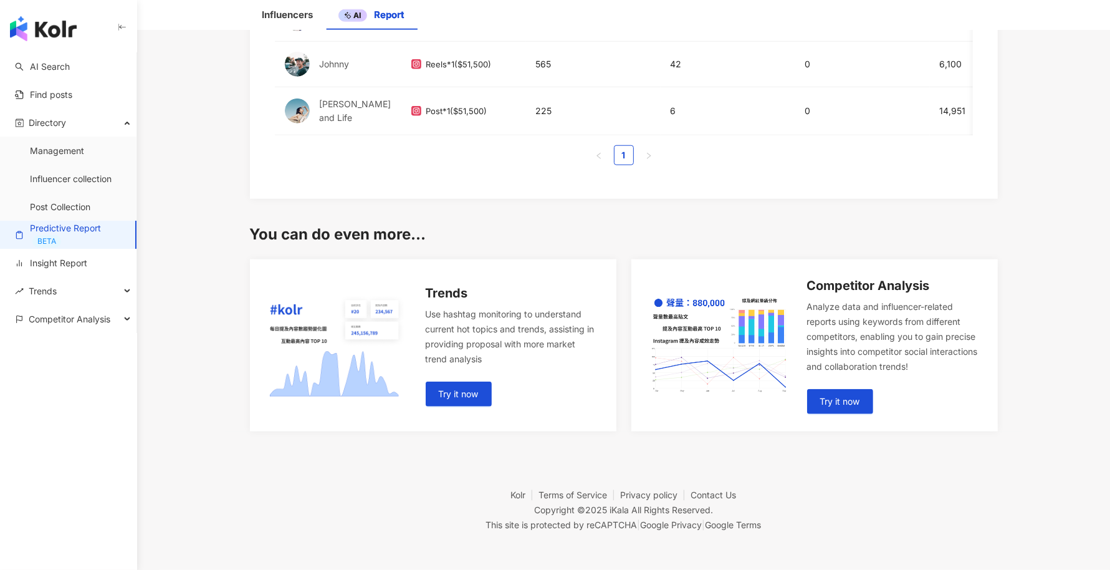
scroll to position [1169, 0]
click at [859, 398] on span "Try it now" at bounding box center [840, 401] width 40 height 10
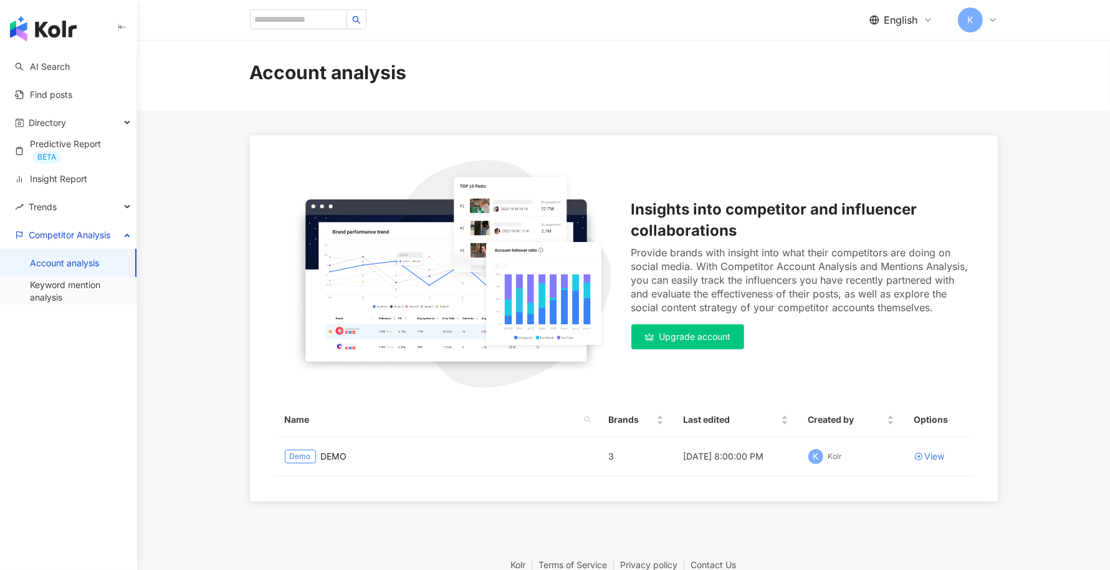
scroll to position [6, 0]
click at [921, 454] on icon at bounding box center [918, 455] width 9 height 9
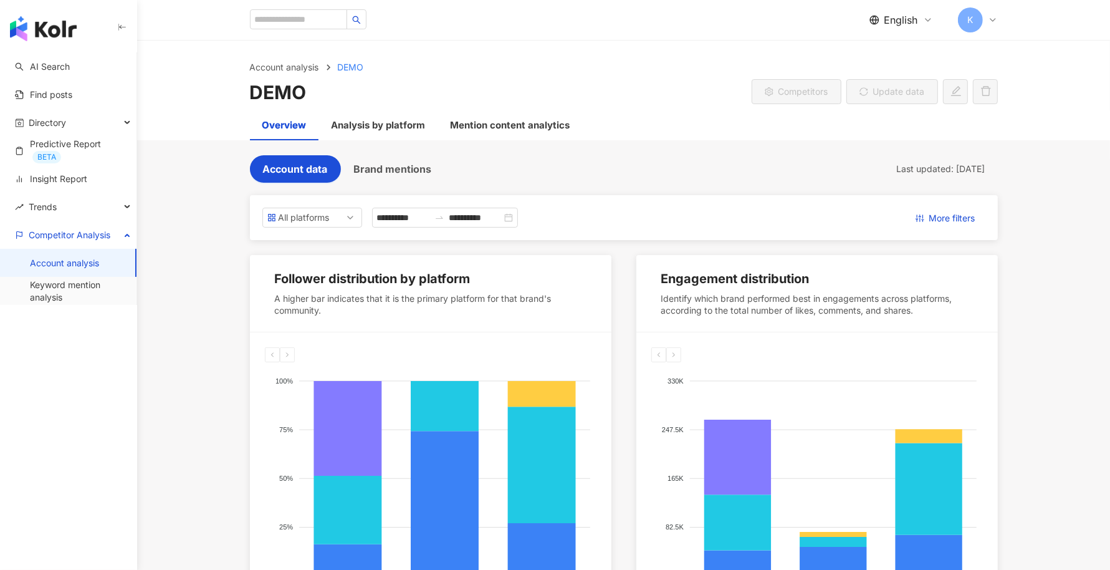
click at [1031, 274] on main "**********" at bounding box center [623, 499] width 973 height 916
click at [960, 215] on span "More filters" at bounding box center [952, 218] width 46 height 20
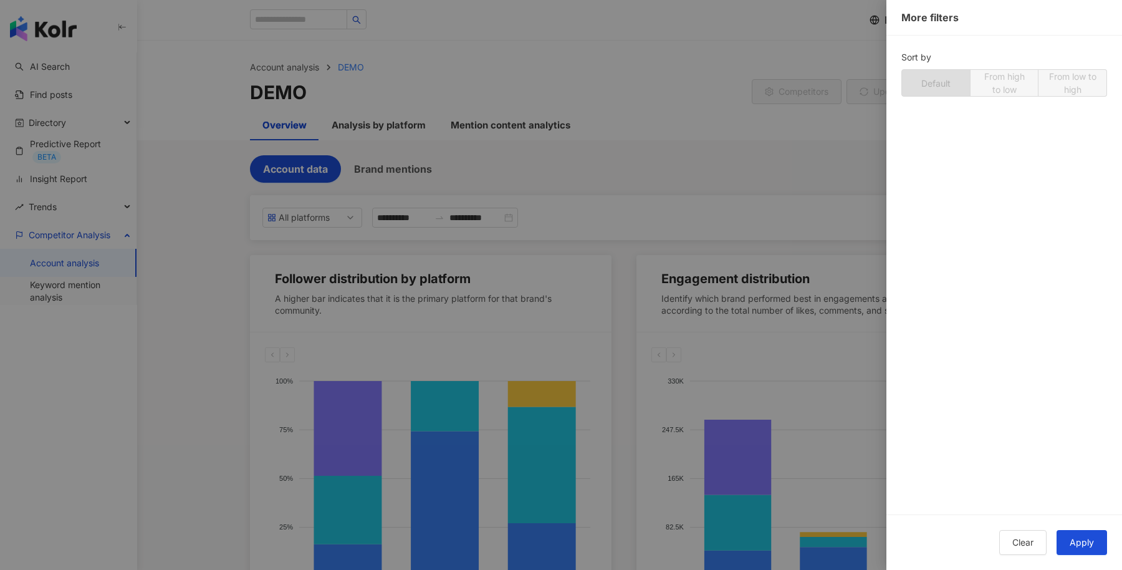
click at [829, 138] on div at bounding box center [561, 285] width 1122 height 570
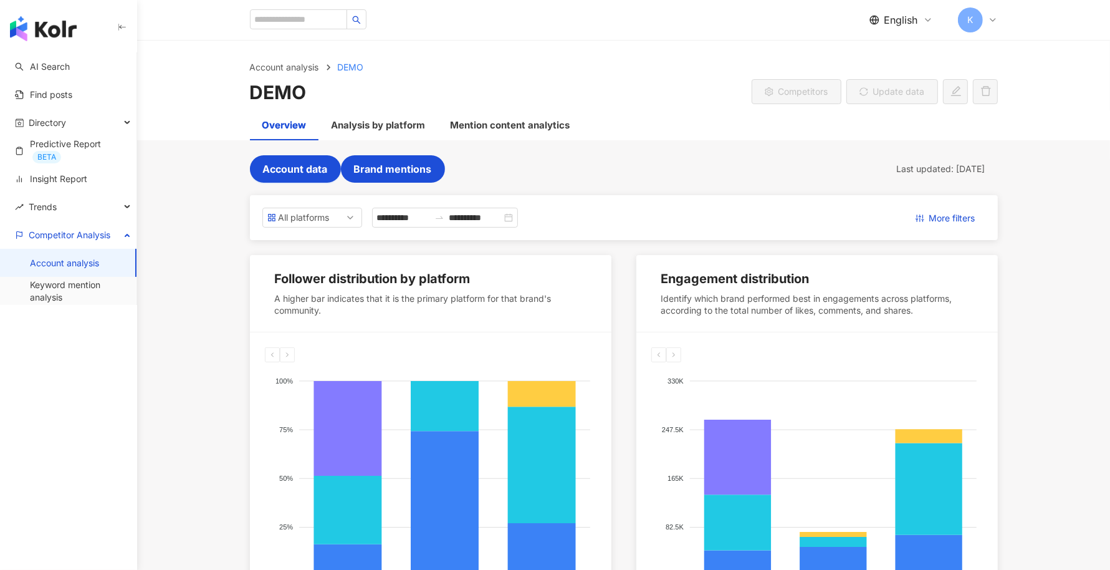
click at [392, 168] on span "Brand mentions" at bounding box center [393, 168] width 78 height 11
click at [410, 173] on span "Brand mentions" at bounding box center [393, 168] width 78 height 11
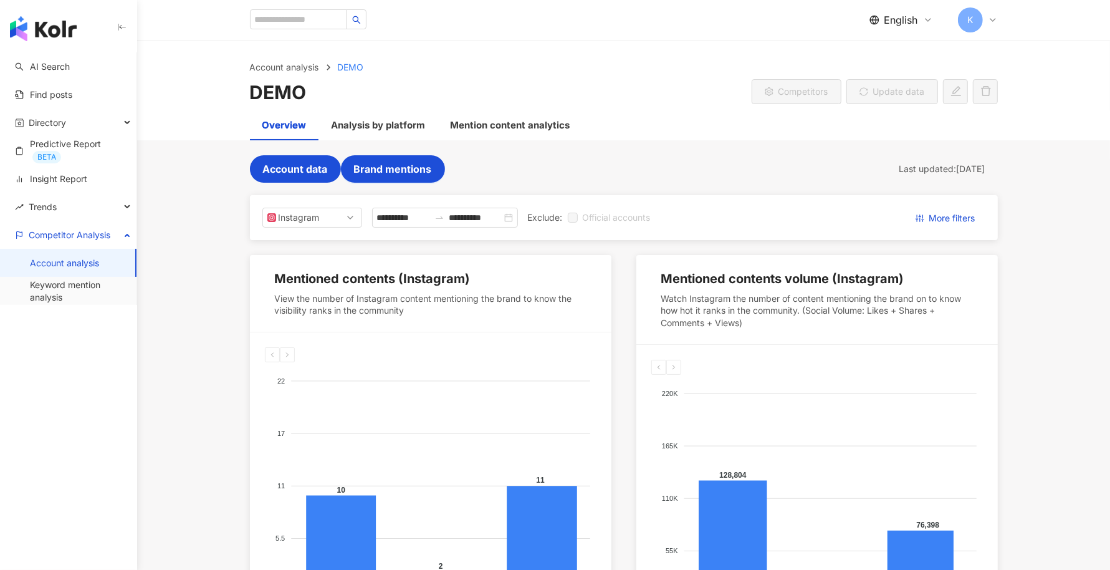
click at [309, 169] on span "Account data" at bounding box center [295, 168] width 65 height 11
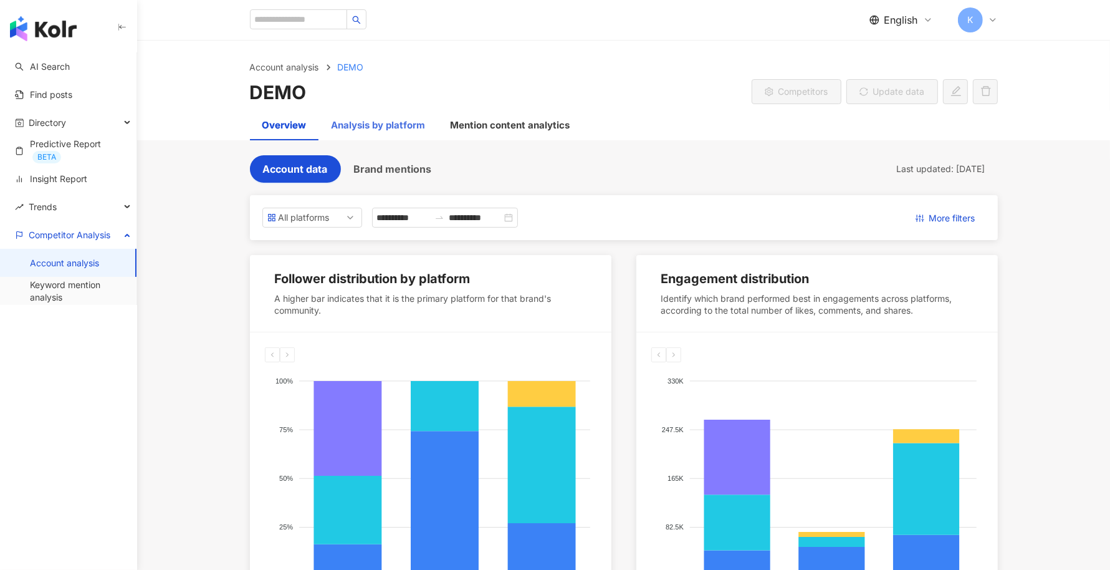
click at [402, 132] on div "Analysis by platform" at bounding box center [378, 125] width 119 height 30
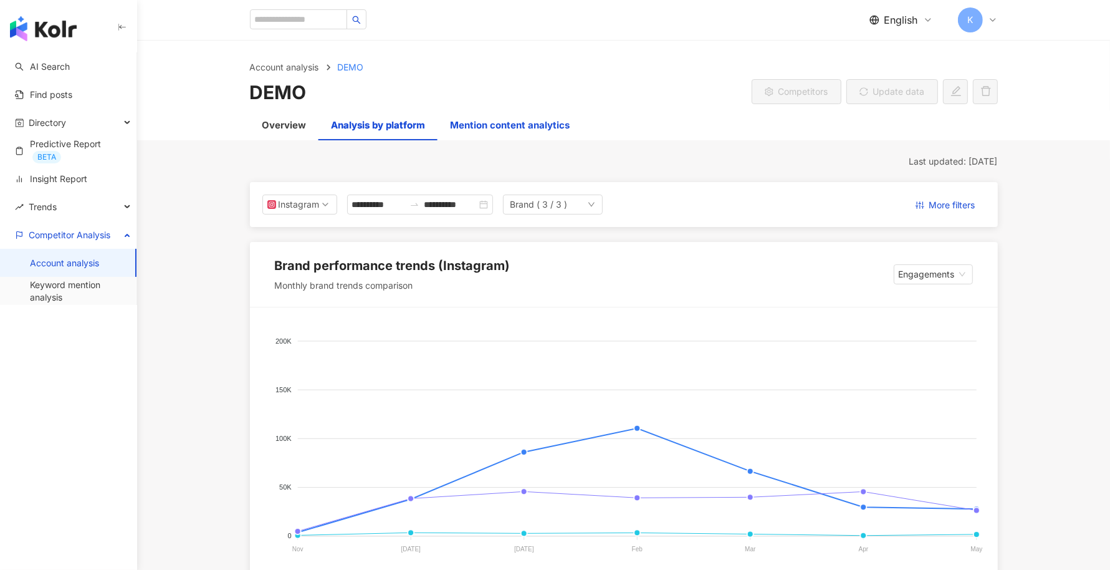
click at [513, 122] on div "Mention content analytics" at bounding box center [511, 125] width 120 height 15
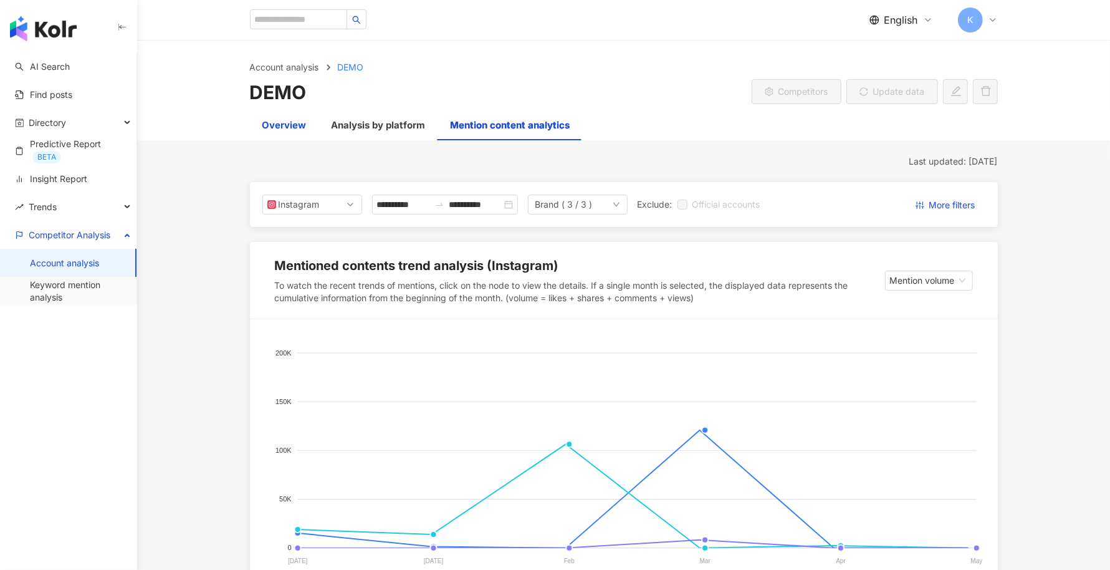
click at [293, 128] on div "Overview" at bounding box center [284, 125] width 44 height 15
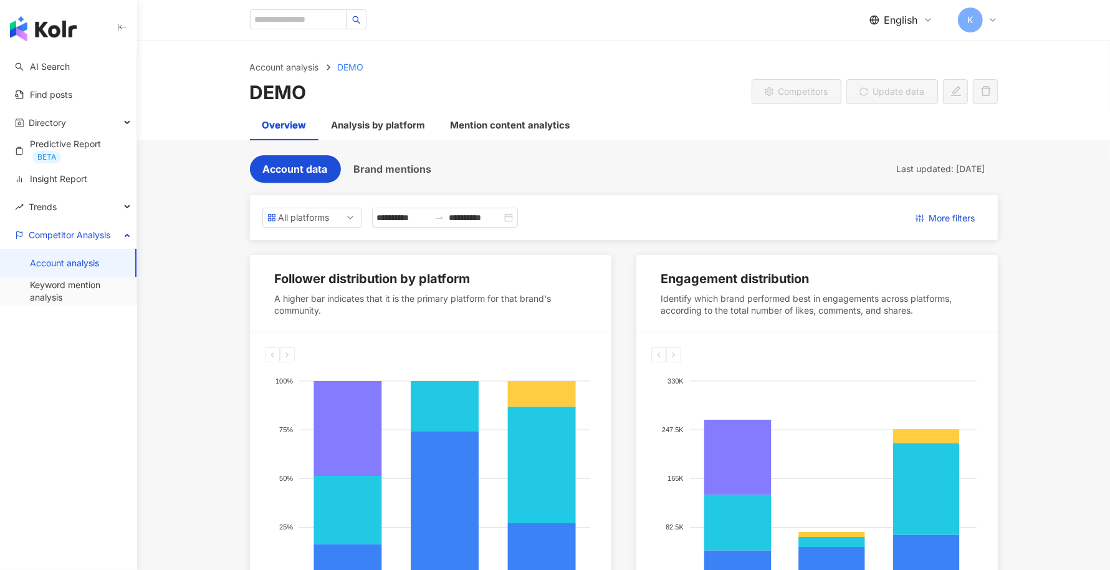
click at [1019, 251] on div "**********" at bounding box center [624, 555] width 798 height 801
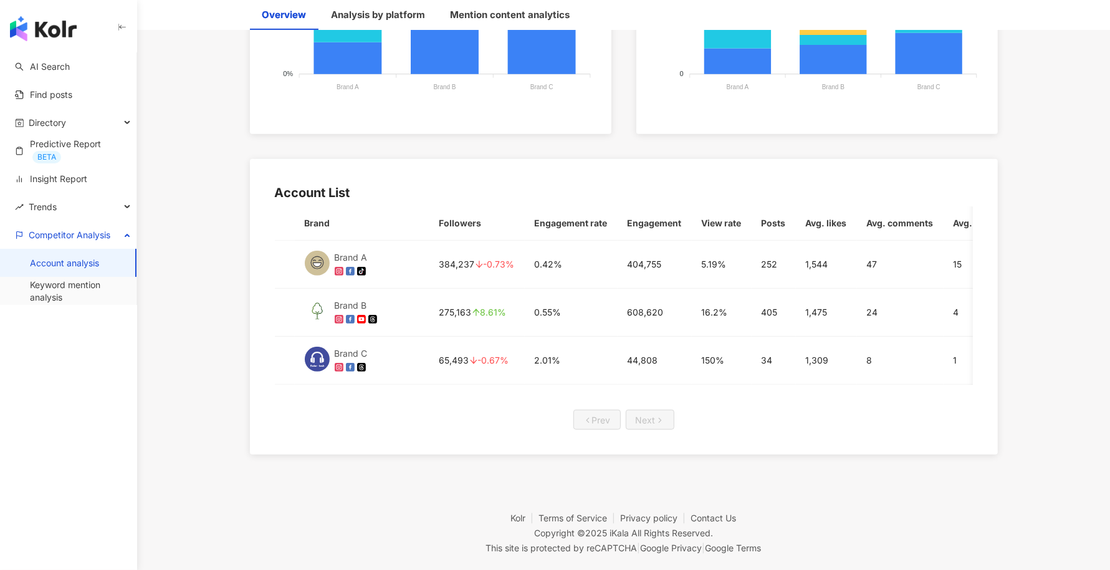
scroll to position [535, 0]
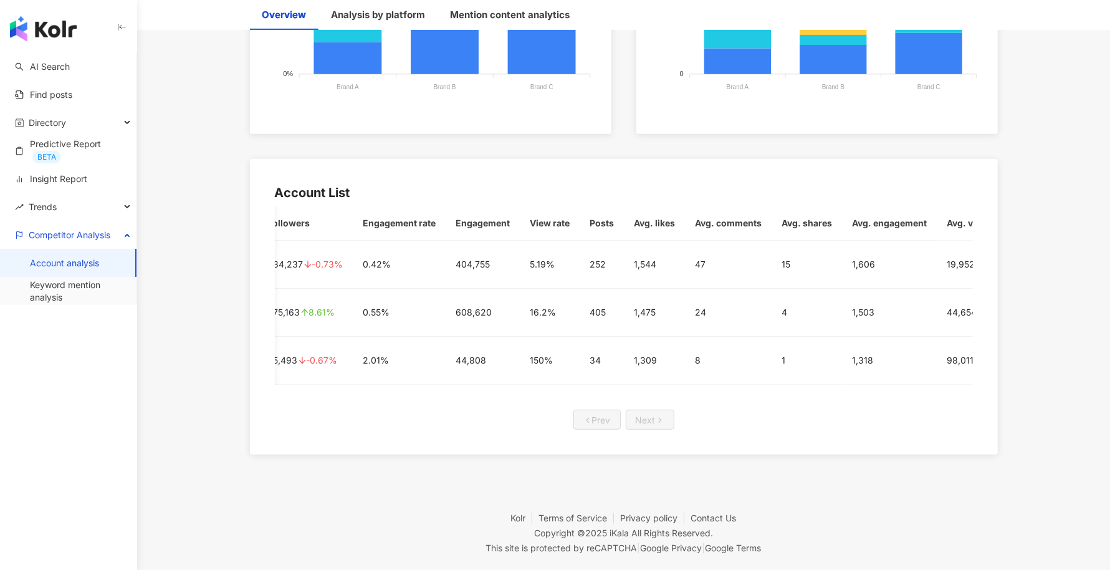
scroll to position [0, 224]
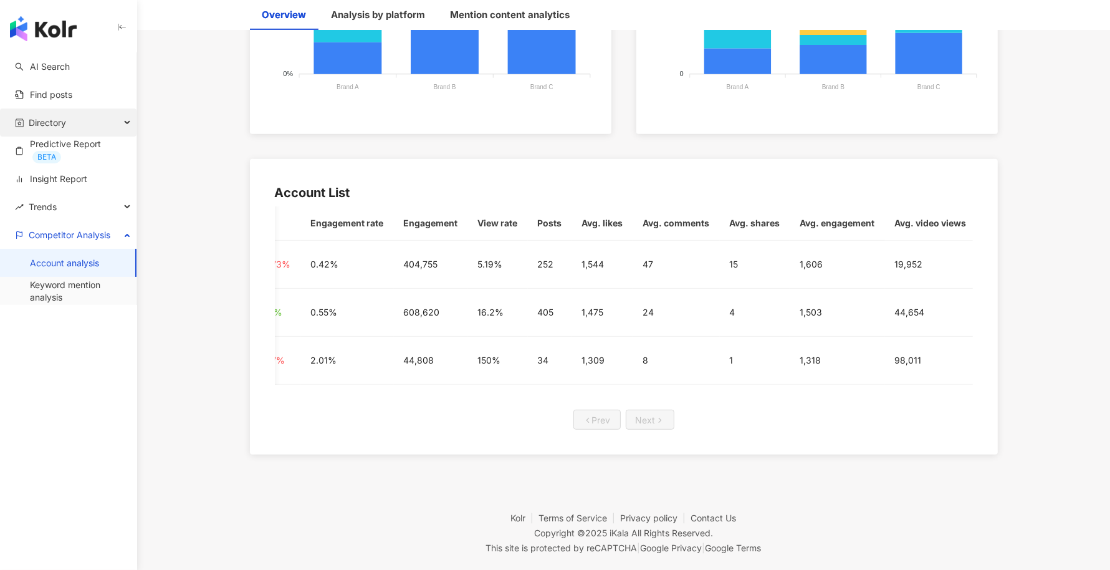
click at [118, 124] on div "Directory" at bounding box center [68, 122] width 136 height 28
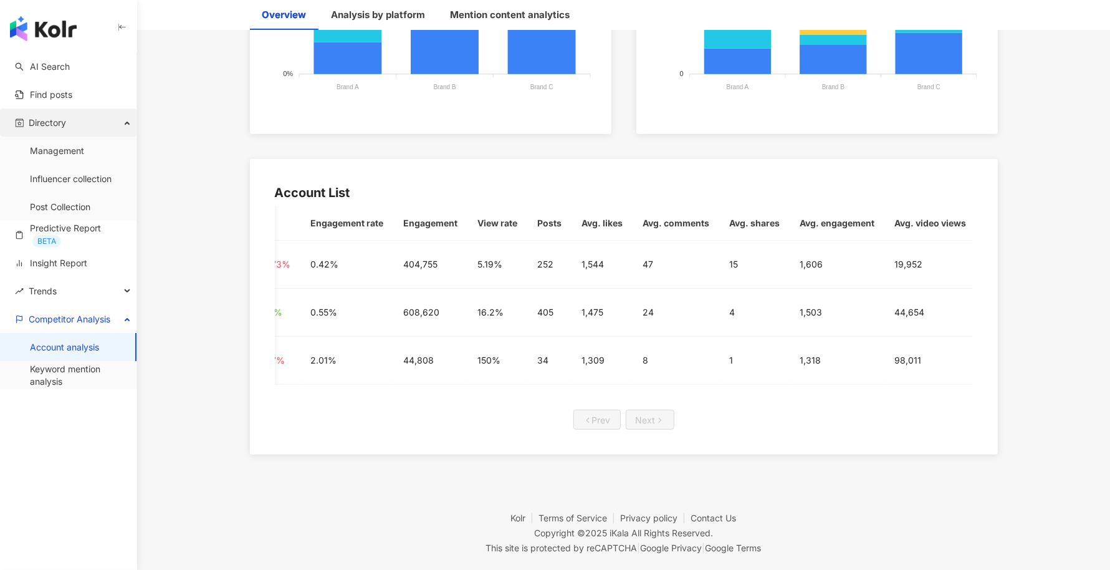
click at [118, 124] on div "Directory" at bounding box center [68, 122] width 136 height 28
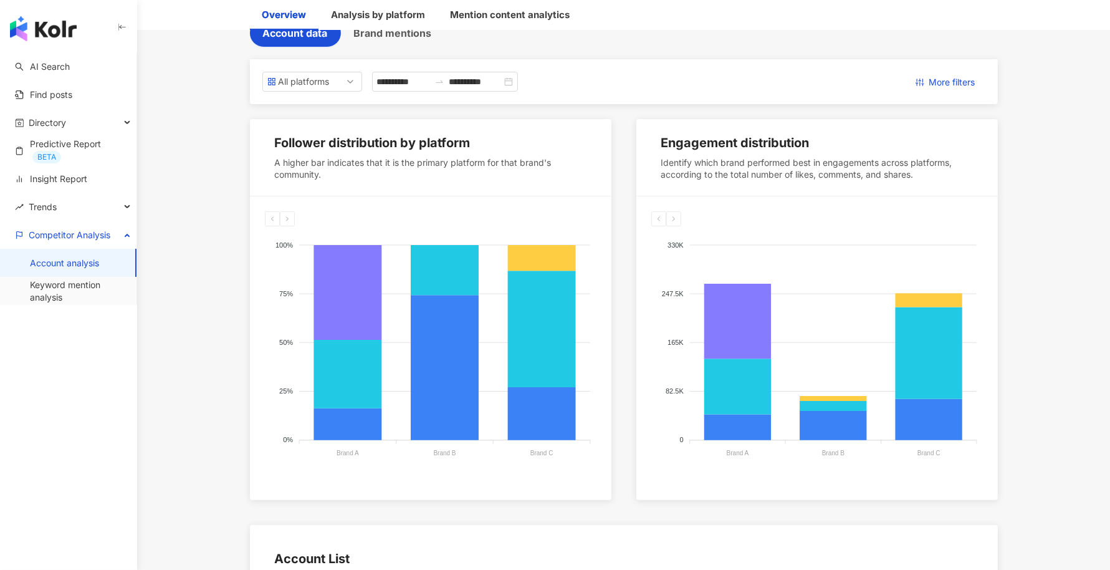
scroll to position [0, 0]
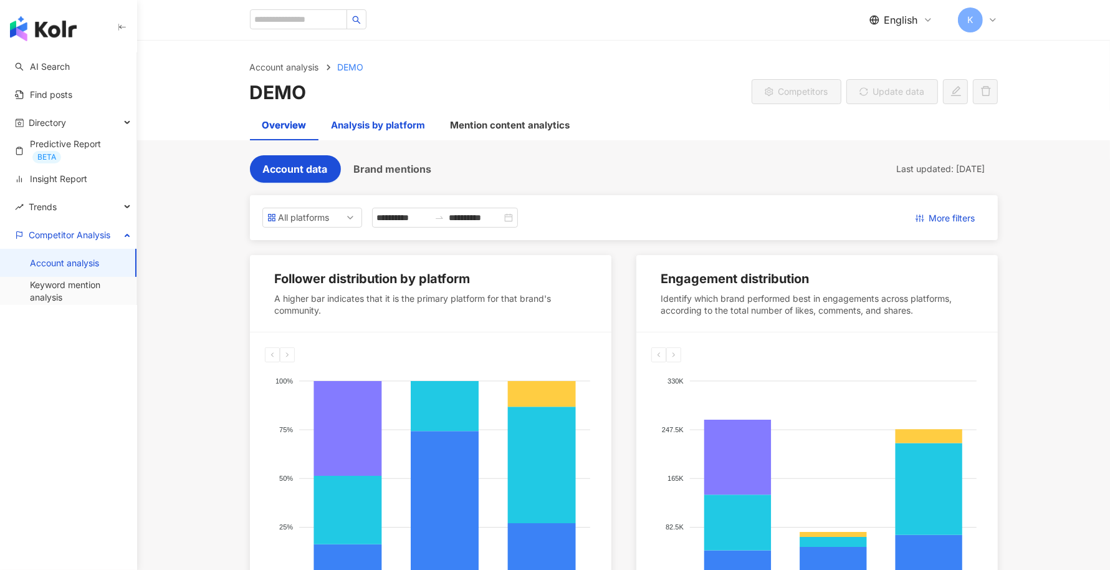
click at [403, 125] on div "Analysis by platform" at bounding box center [379, 125] width 94 height 15
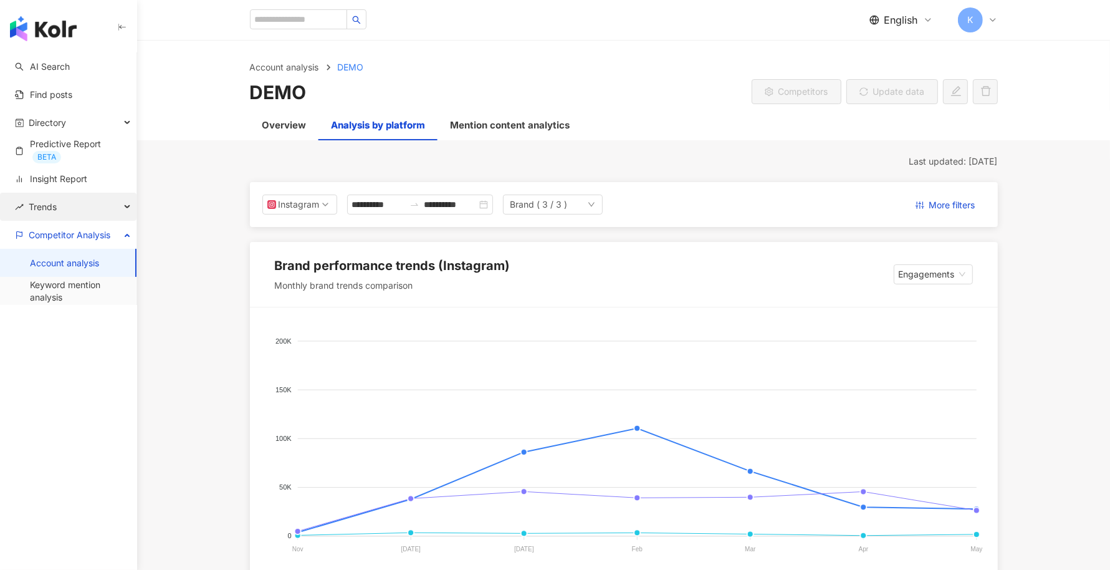
click at [118, 204] on div "Trends" at bounding box center [68, 207] width 136 height 28
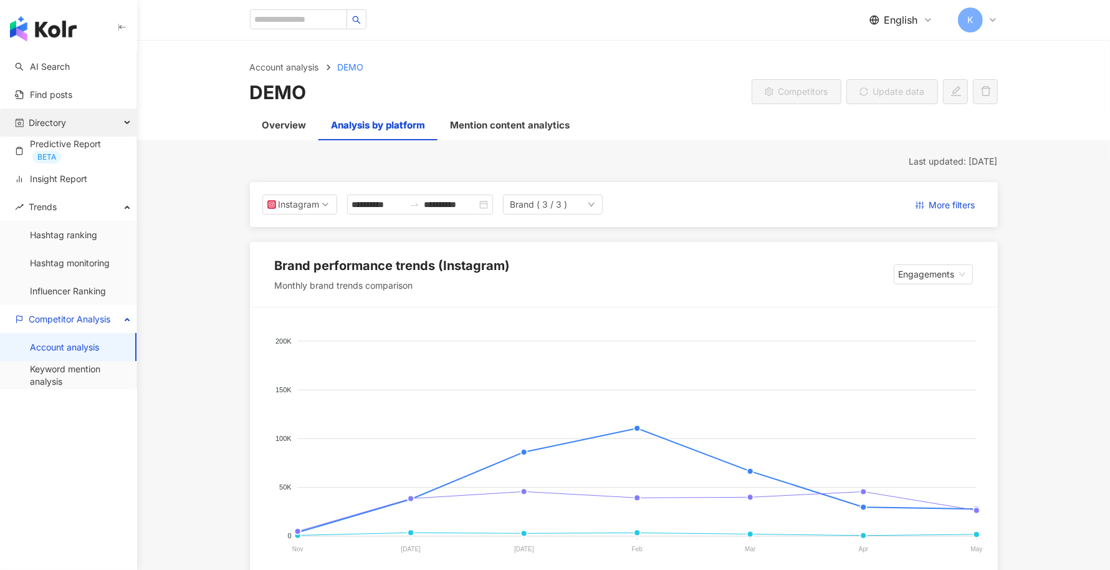
click at [131, 120] on div "Directory" at bounding box center [68, 122] width 136 height 28
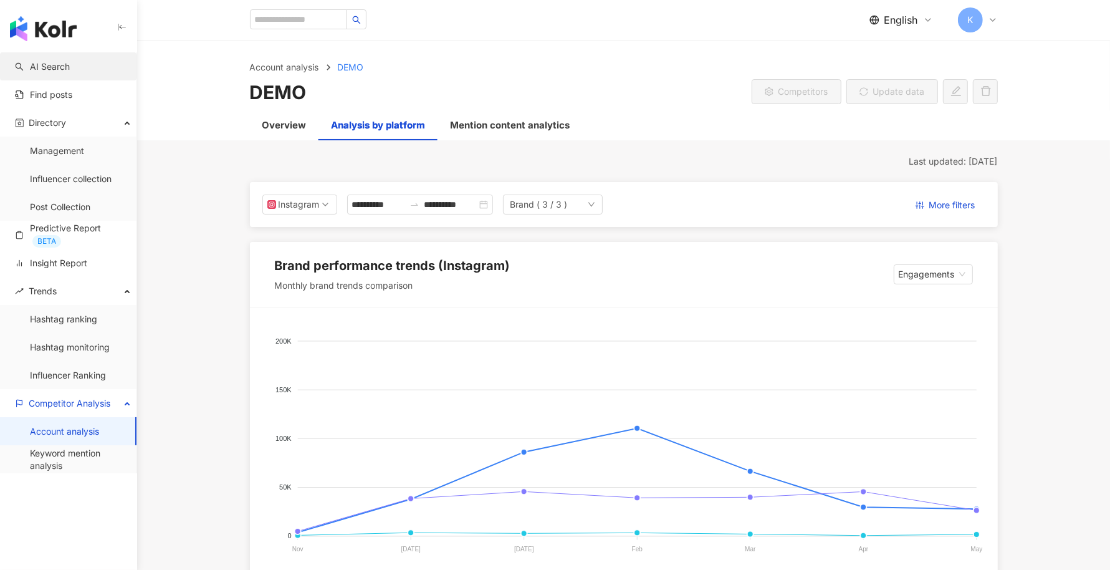
click at [70, 60] on link "AI Search" at bounding box center [42, 66] width 55 height 12
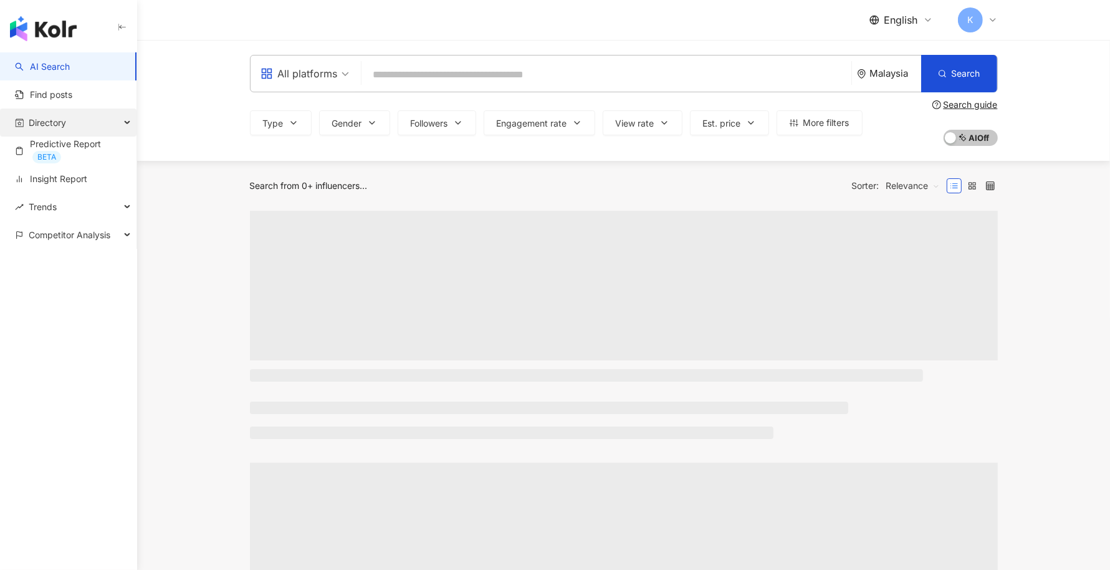
click at [128, 124] on div "Directory" at bounding box center [68, 122] width 136 height 28
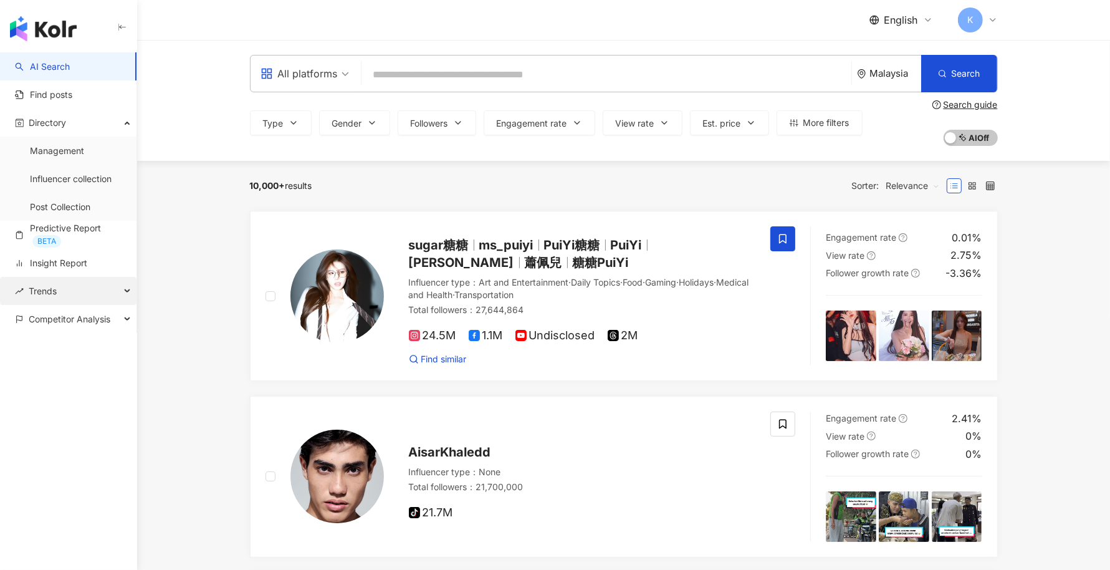
click at [127, 293] on div "Trends" at bounding box center [68, 291] width 136 height 28
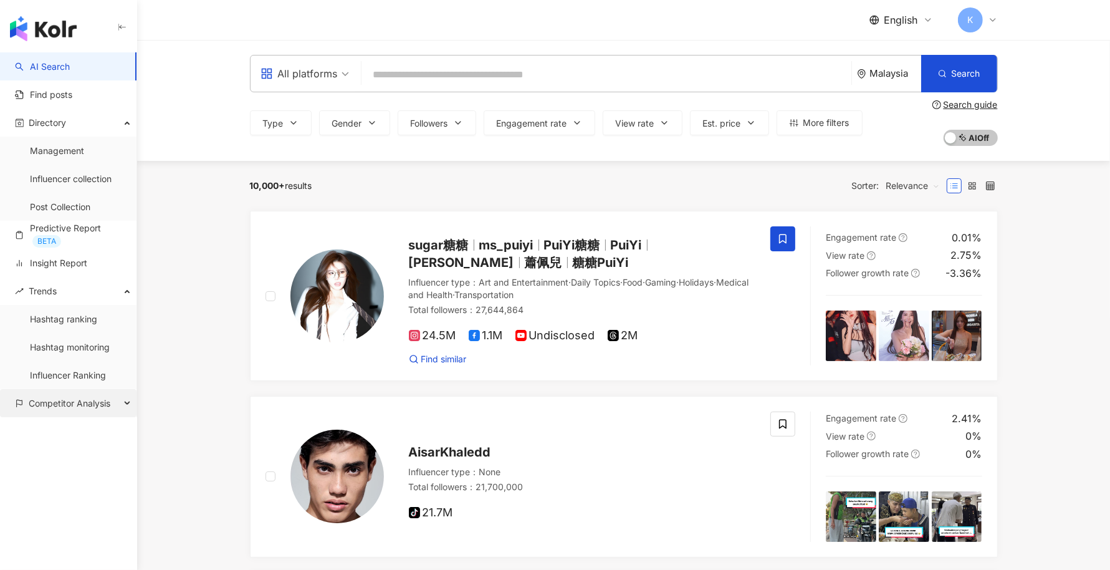
click at [121, 400] on div "Competitor Analysis" at bounding box center [68, 403] width 136 height 28
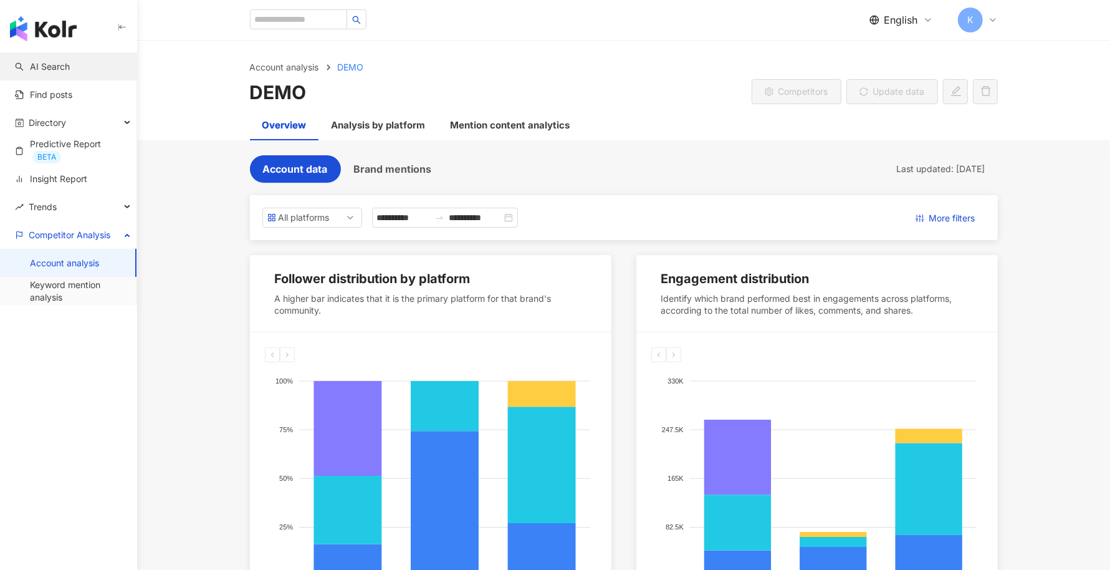
click at [58, 73] on link "AI Search" at bounding box center [42, 66] width 55 height 12
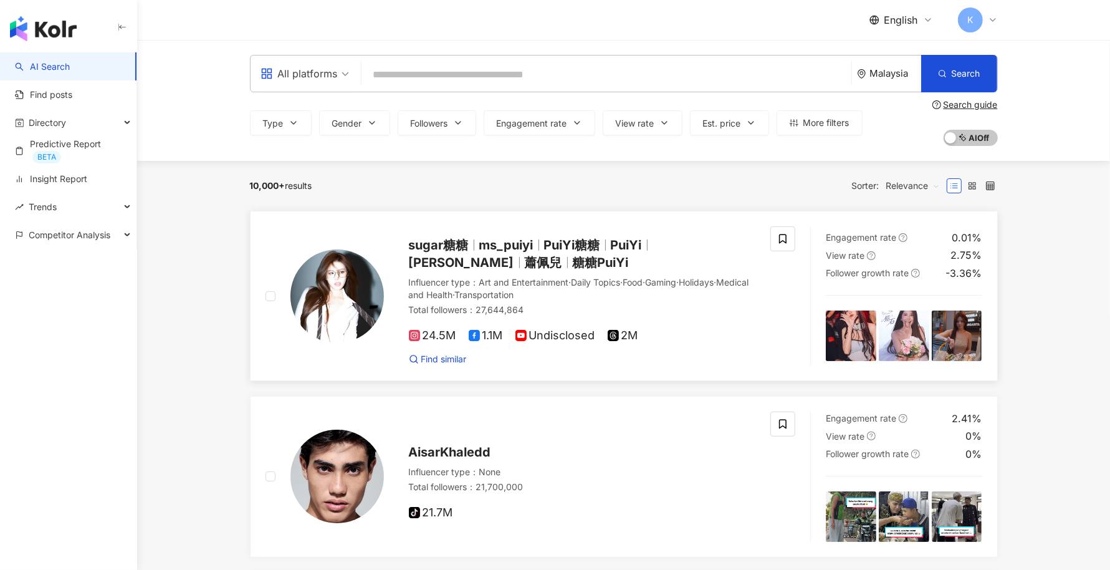
click at [727, 317] on div "Influencer type ： Art and Entertainment · Daily Topics · Food · Gaming · Holida…" at bounding box center [582, 297] width 347 height 43
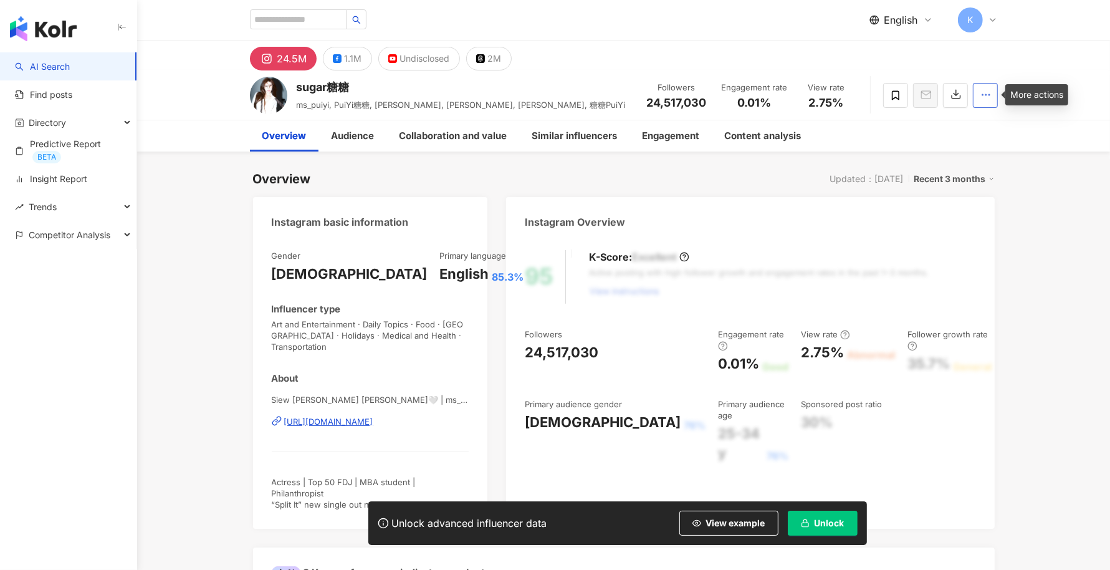
click at [977, 94] on button "button" at bounding box center [985, 95] width 25 height 25
click at [460, 136] on div "Collaboration and value" at bounding box center [454, 135] width 108 height 15
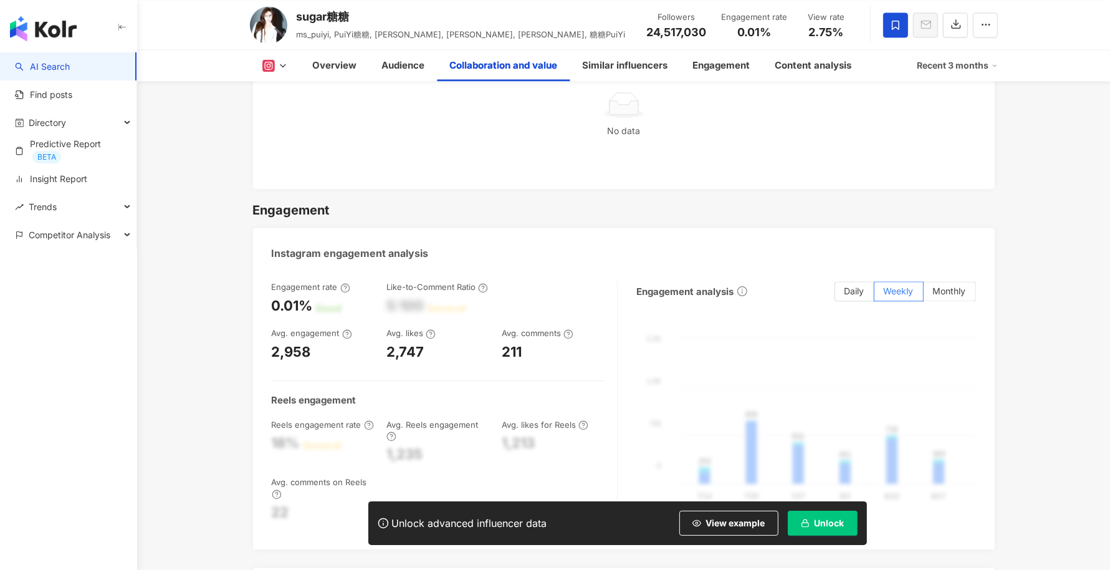
scroll to position [1873, 0]
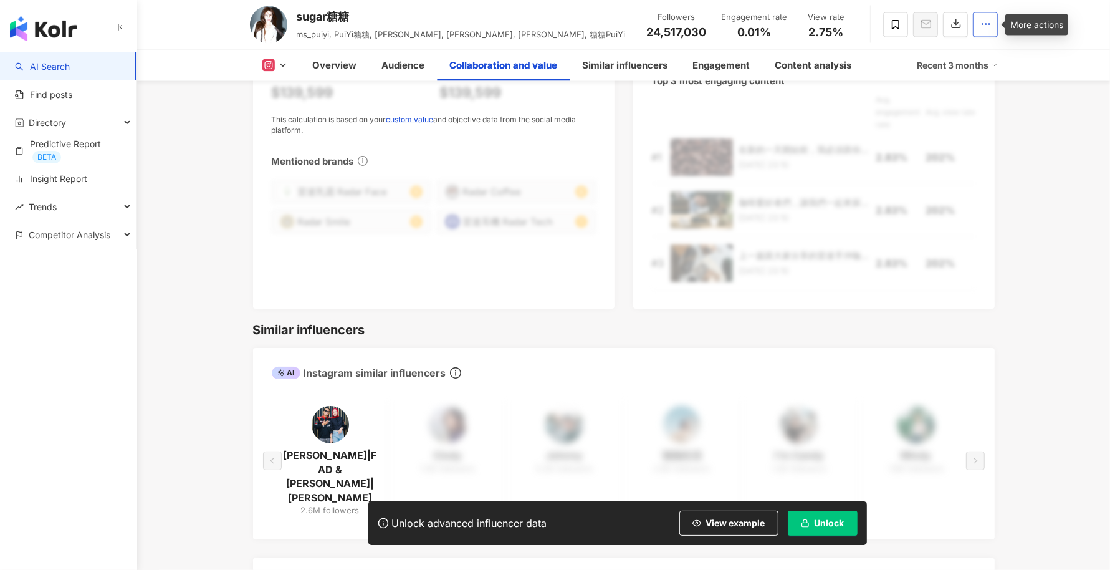
click at [985, 24] on circle "button" at bounding box center [985, 24] width 1 height 1
click at [967, 51] on span "View collaboration details" at bounding box center [935, 55] width 104 height 14
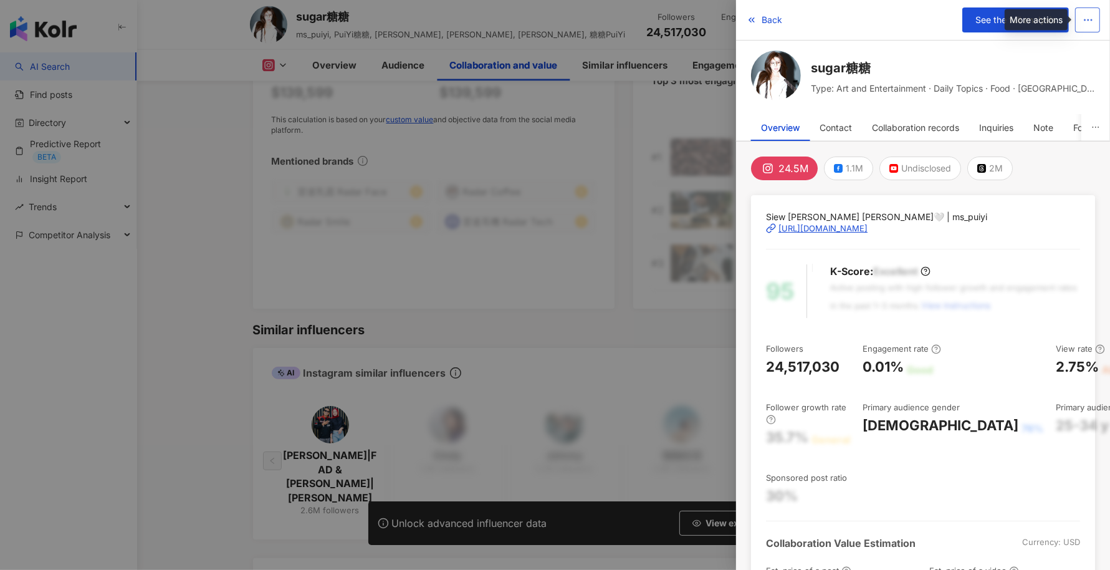
click at [1086, 23] on icon "button" at bounding box center [1088, 19] width 11 height 11
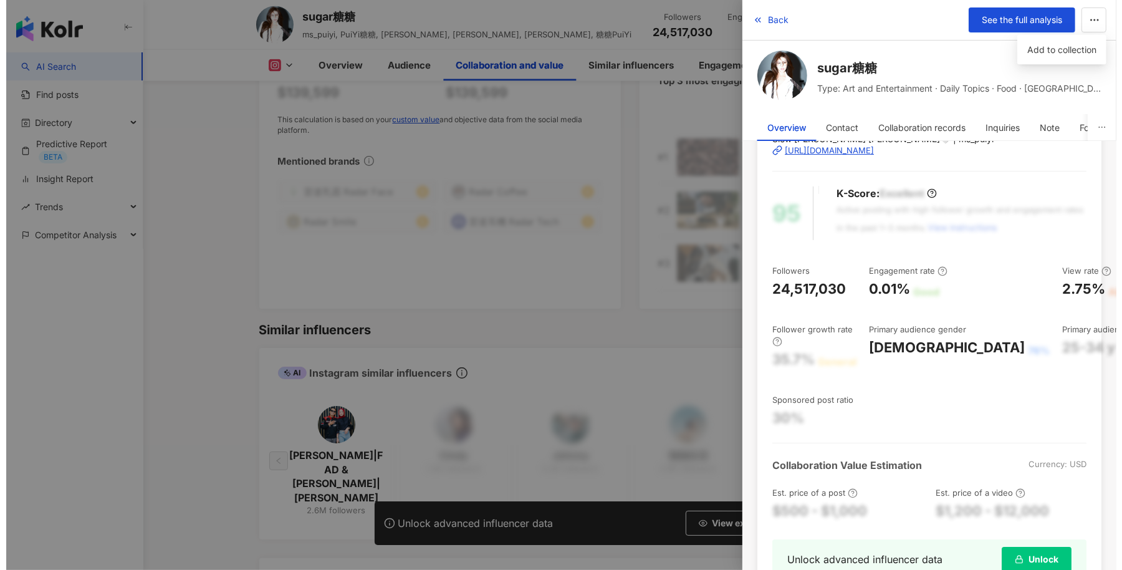
scroll to position [0, 0]
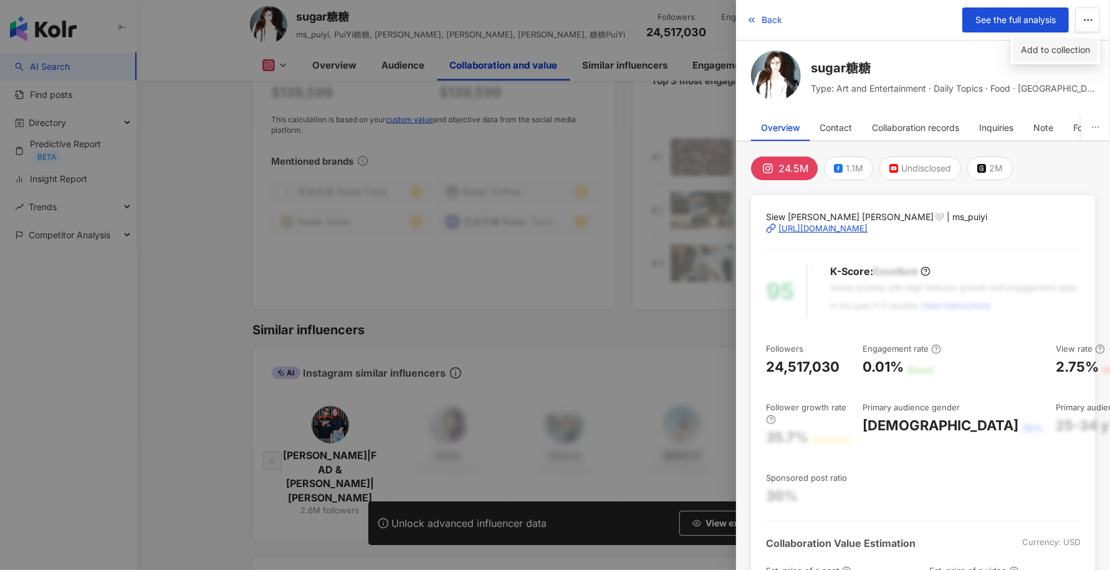
click at [1040, 48] on div "Add to collection" at bounding box center [1055, 50] width 69 height 14
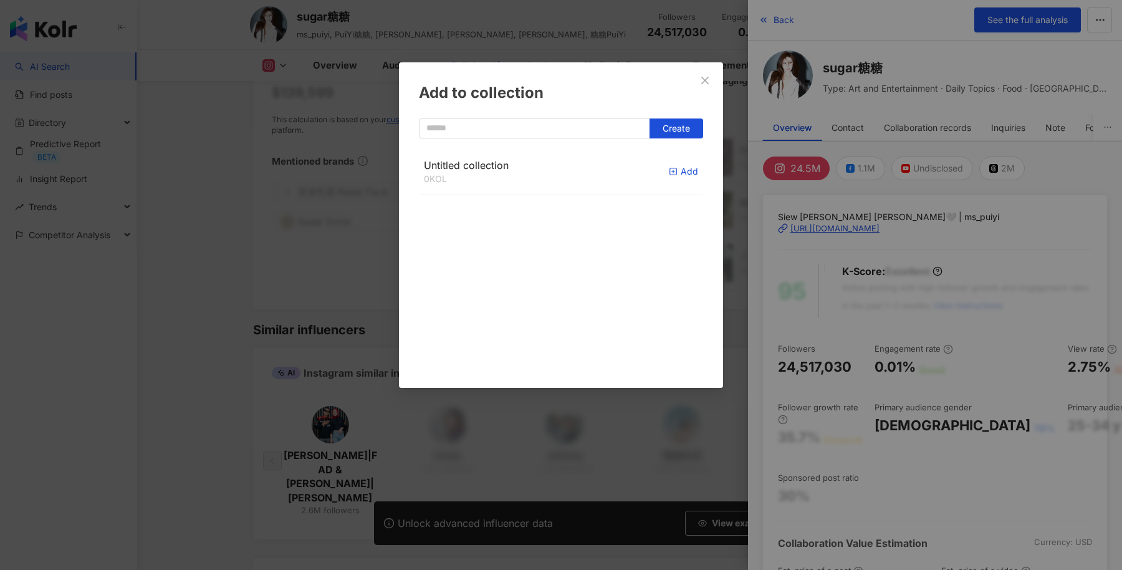
click at [676, 174] on div "Add" at bounding box center [683, 172] width 29 height 14
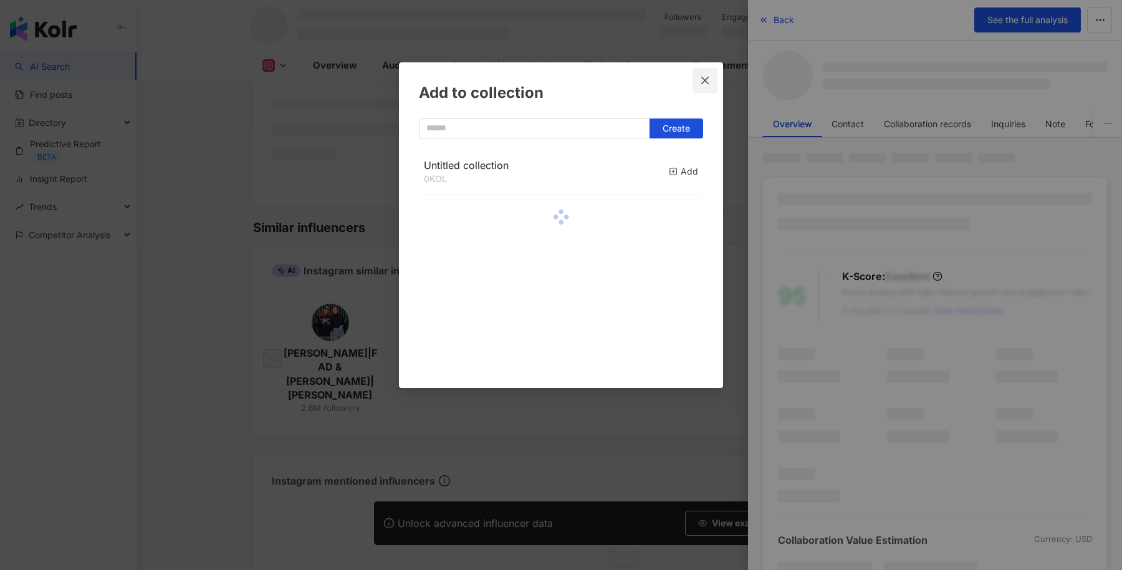
scroll to position [1571, 0]
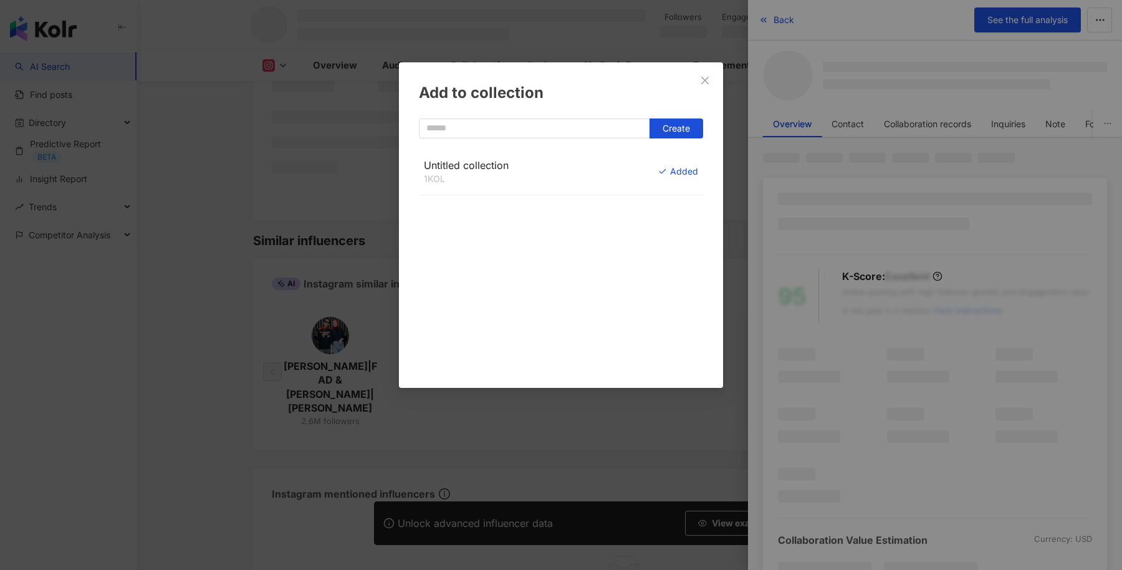
click at [505, 173] on div "1 KOL" at bounding box center [466, 179] width 85 height 12
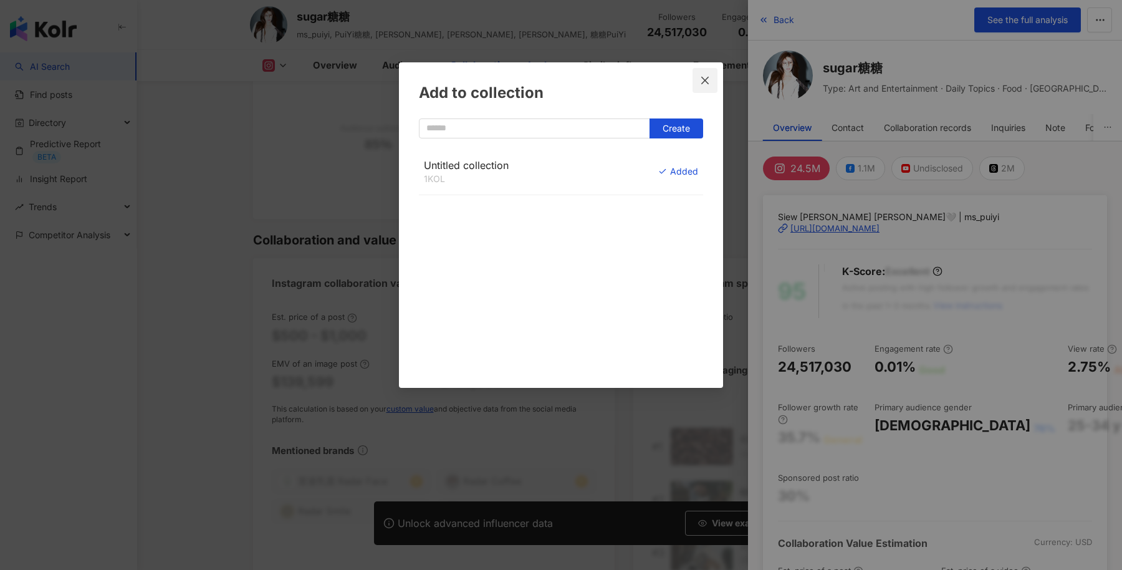
click at [704, 76] on icon "close" at bounding box center [705, 80] width 10 height 10
click at [704, 82] on div "Add to collection Create Untitled collection 1 KOL Added" at bounding box center [561, 285] width 1122 height 570
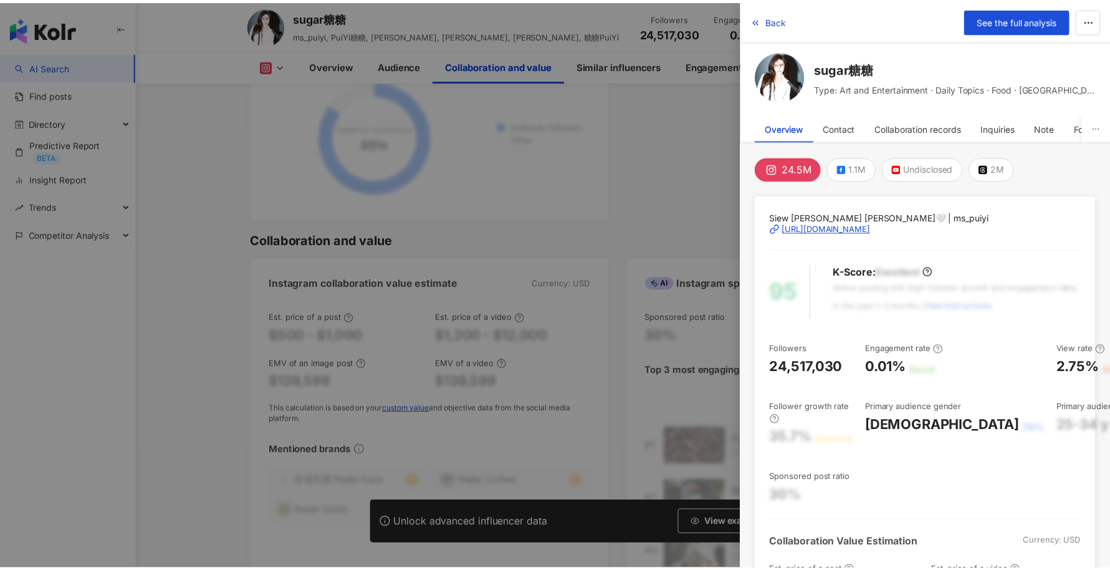
scroll to position [1696, 0]
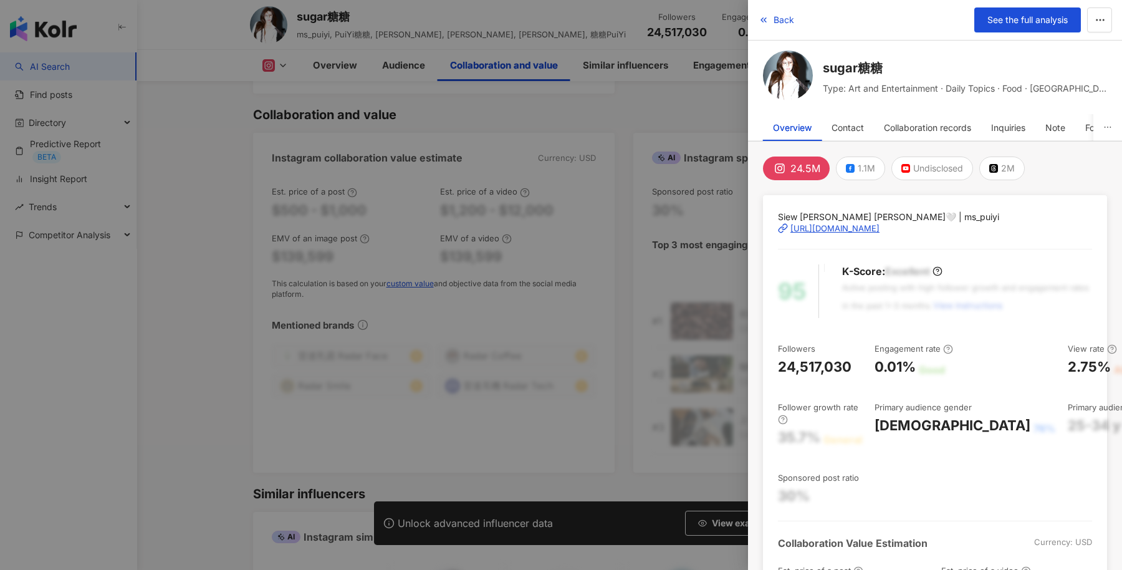
click at [184, 248] on div at bounding box center [561, 285] width 1122 height 570
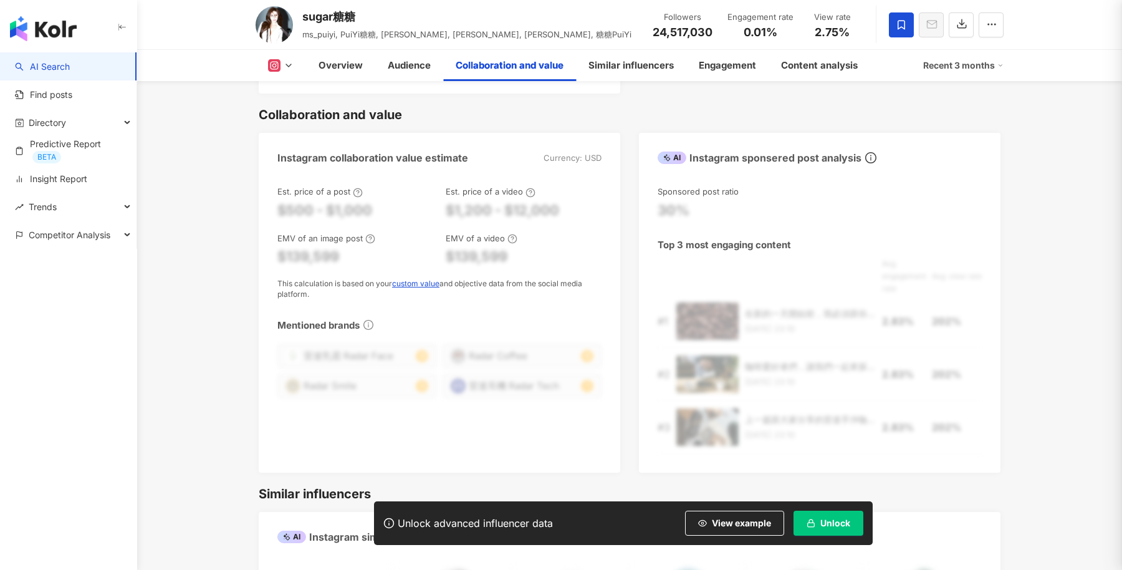
click at [773, 20] on div at bounding box center [561, 285] width 1122 height 570
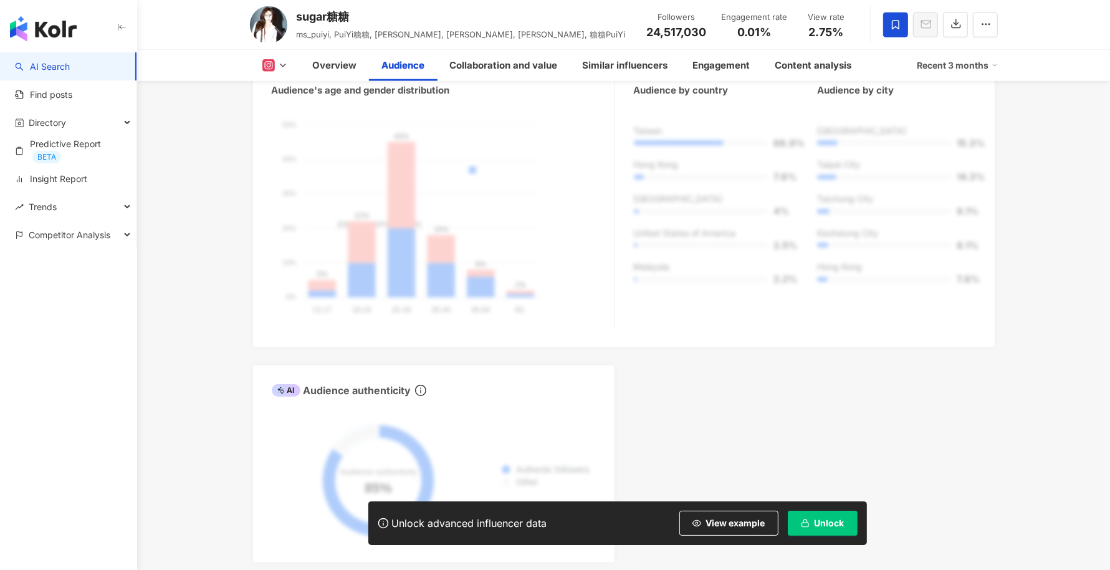
scroll to position [1151, 0]
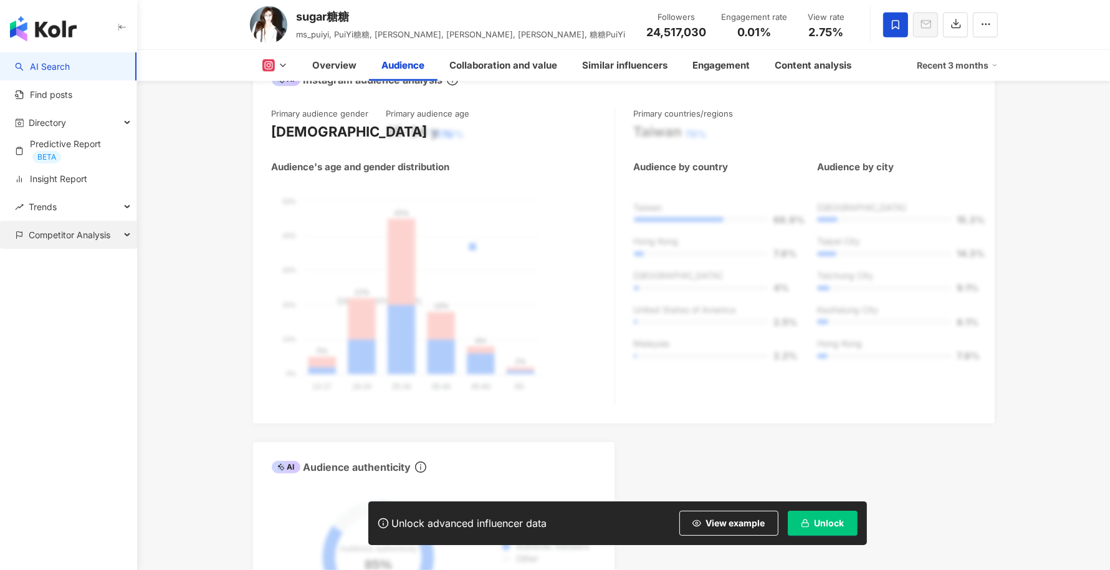
click at [123, 236] on div "Competitor Analysis" at bounding box center [68, 235] width 136 height 28
click at [122, 210] on div "Trends" at bounding box center [68, 207] width 136 height 28
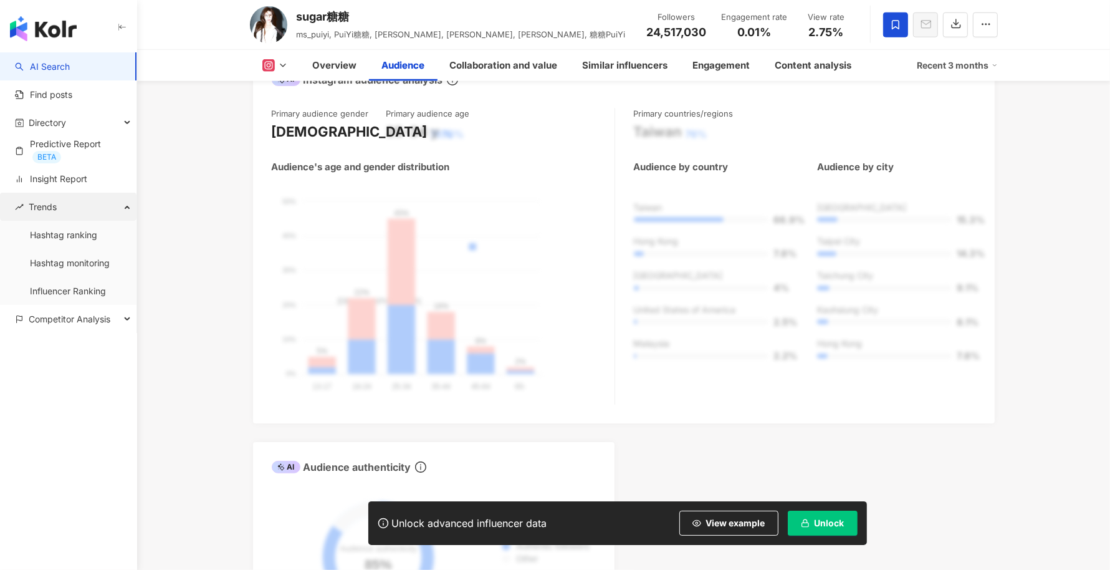
click at [122, 210] on div "Trends" at bounding box center [68, 207] width 136 height 28
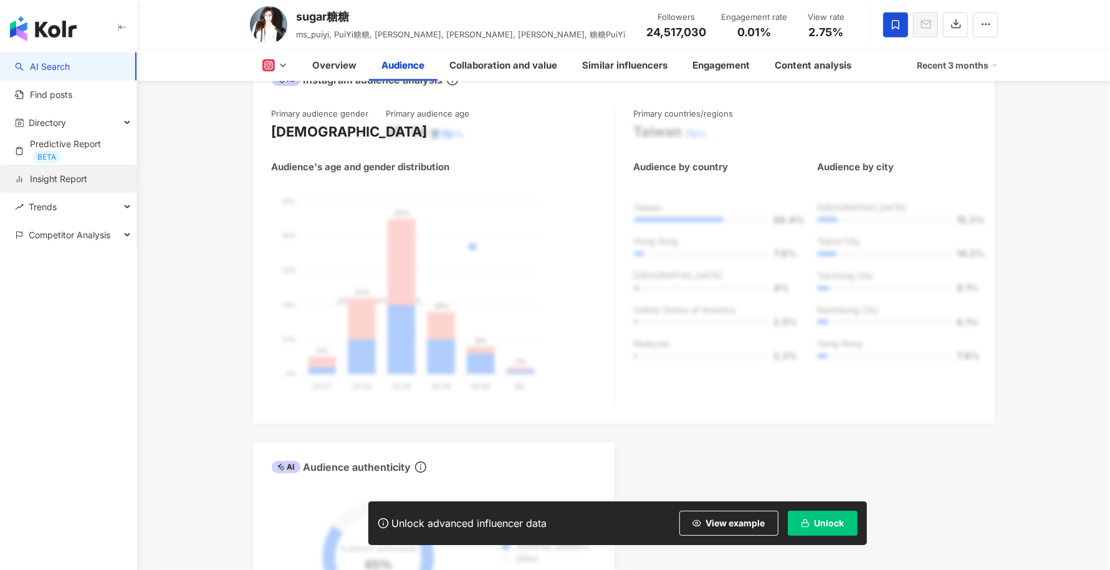
click at [87, 177] on link "Insight Report" at bounding box center [51, 179] width 72 height 12
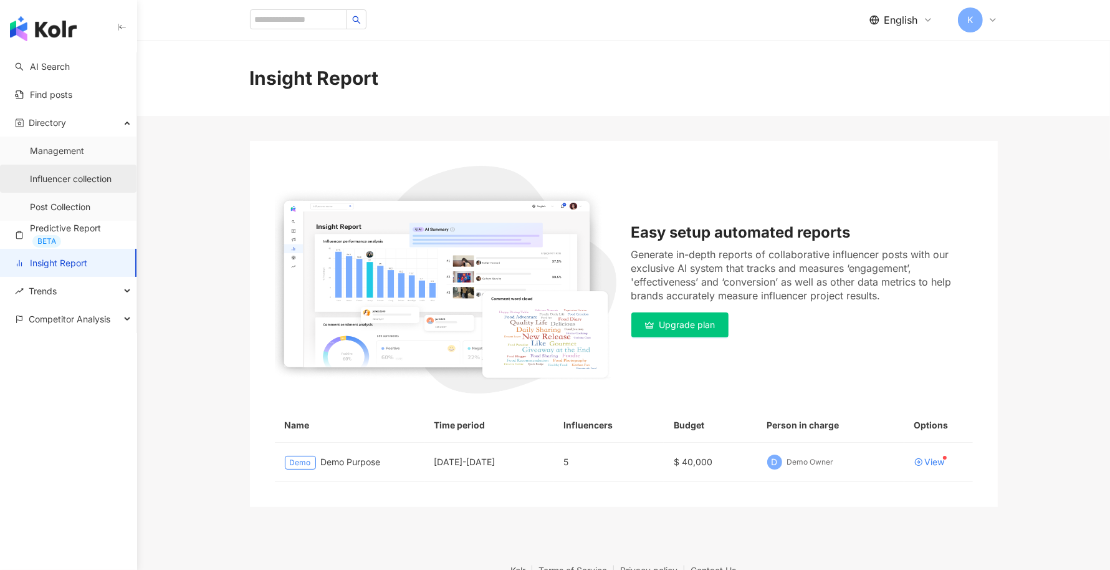
click at [101, 180] on link "Influencer collection" at bounding box center [71, 179] width 82 height 12
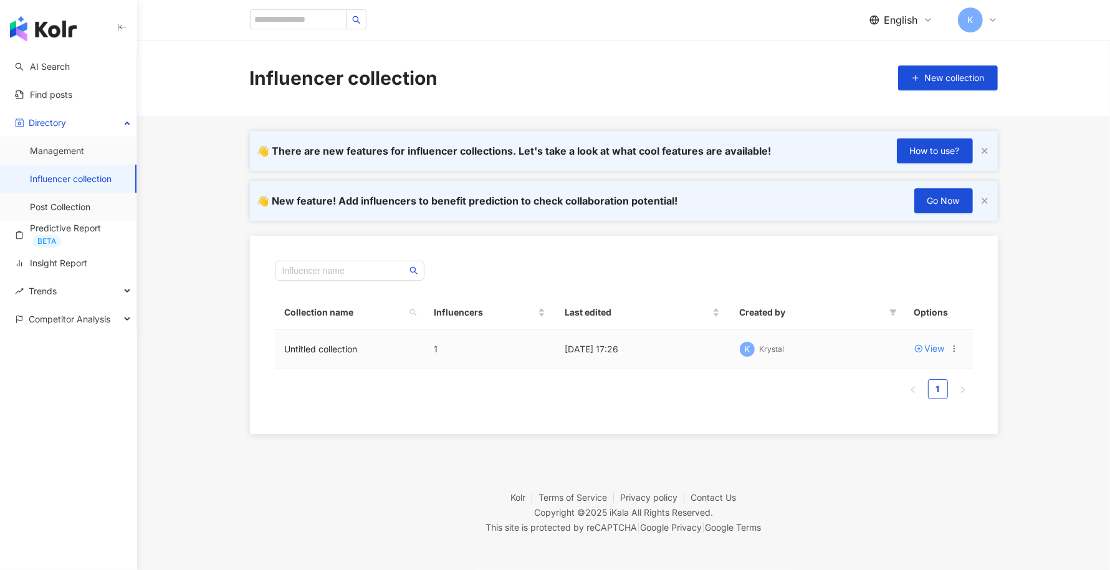
click at [955, 350] on icon at bounding box center [954, 348] width 9 height 9
click at [125, 118] on div "Directory" at bounding box center [68, 122] width 136 height 28
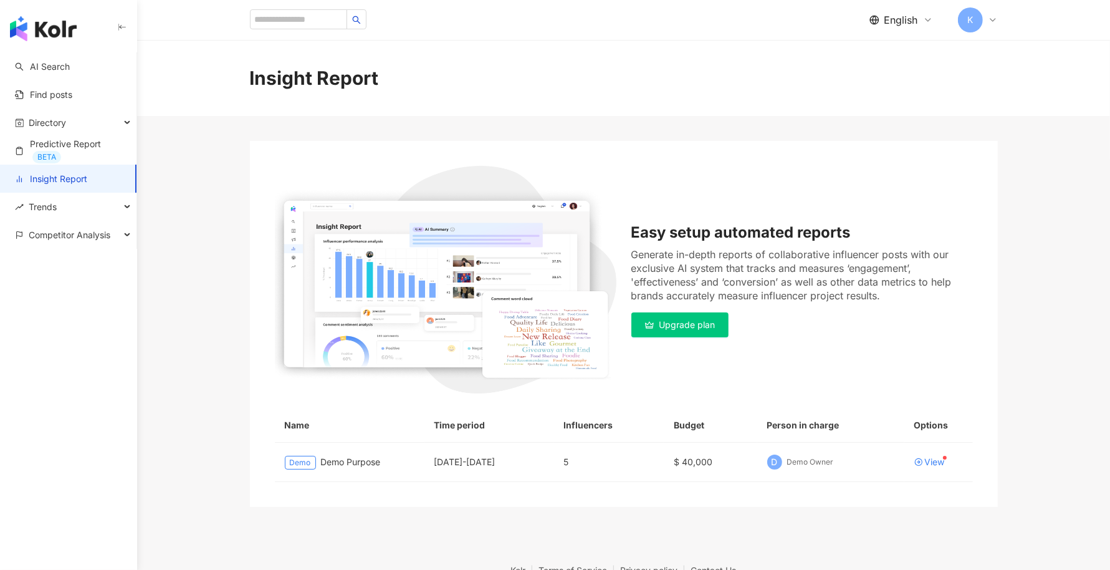
scroll to position [75, 0]
